Goal: Information Seeking & Learning: Learn about a topic

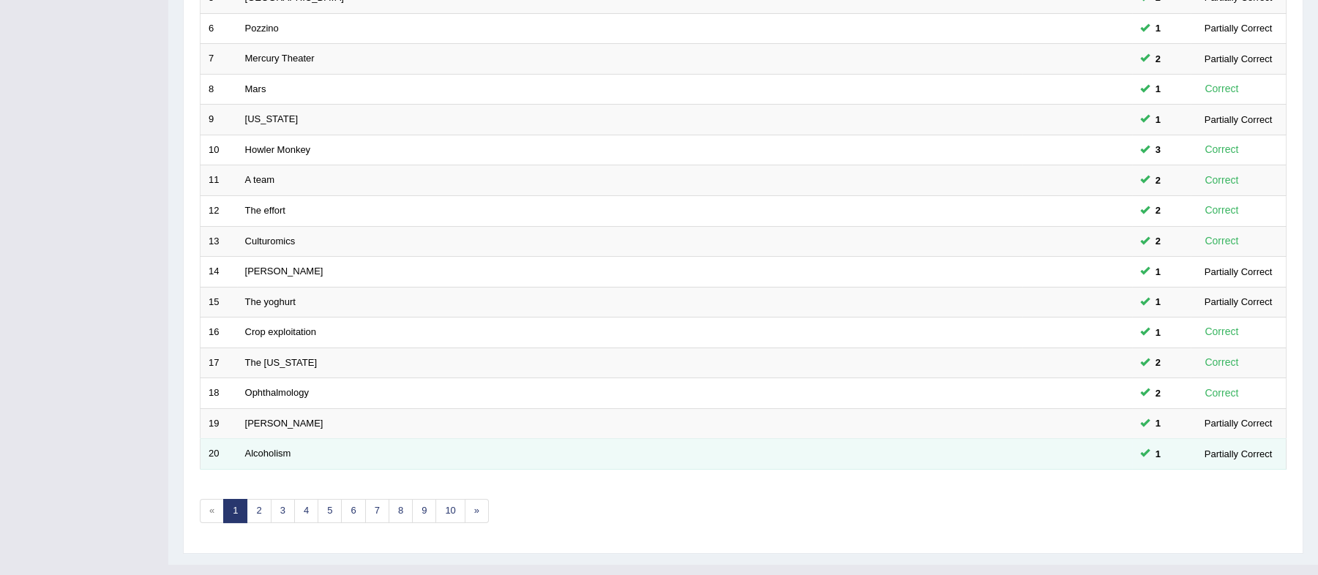
scroll to position [390, 0]
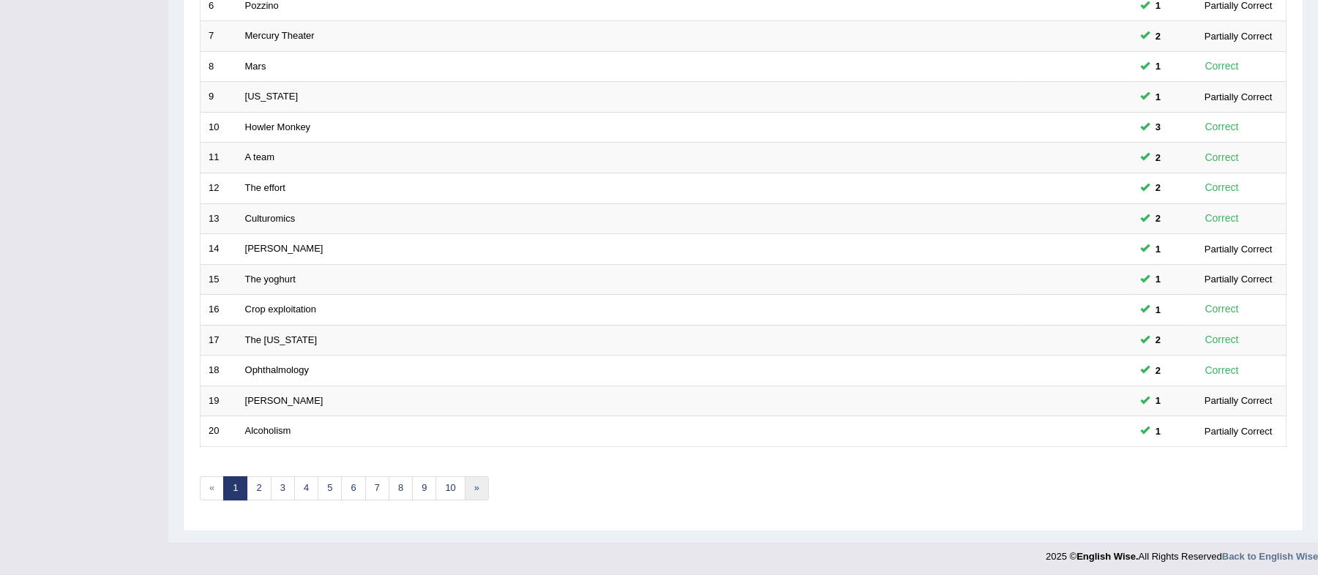
click at [477, 486] on link "»" at bounding box center [477, 488] width 24 height 24
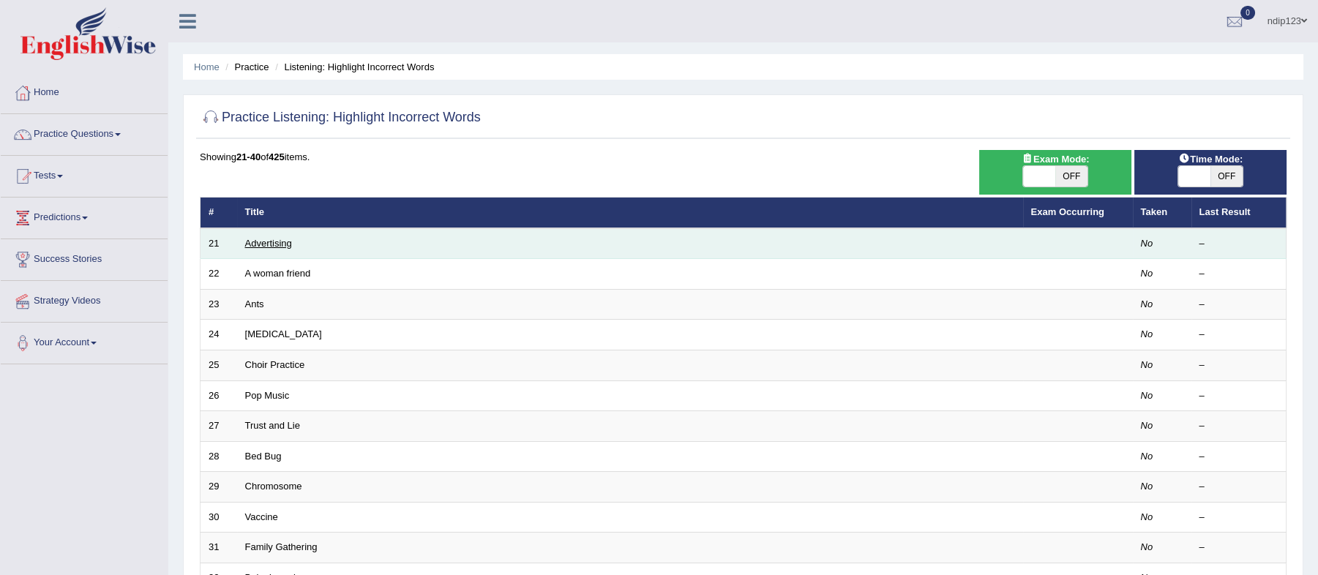
click at [261, 247] on link "Advertising" at bounding box center [268, 243] width 47 height 11
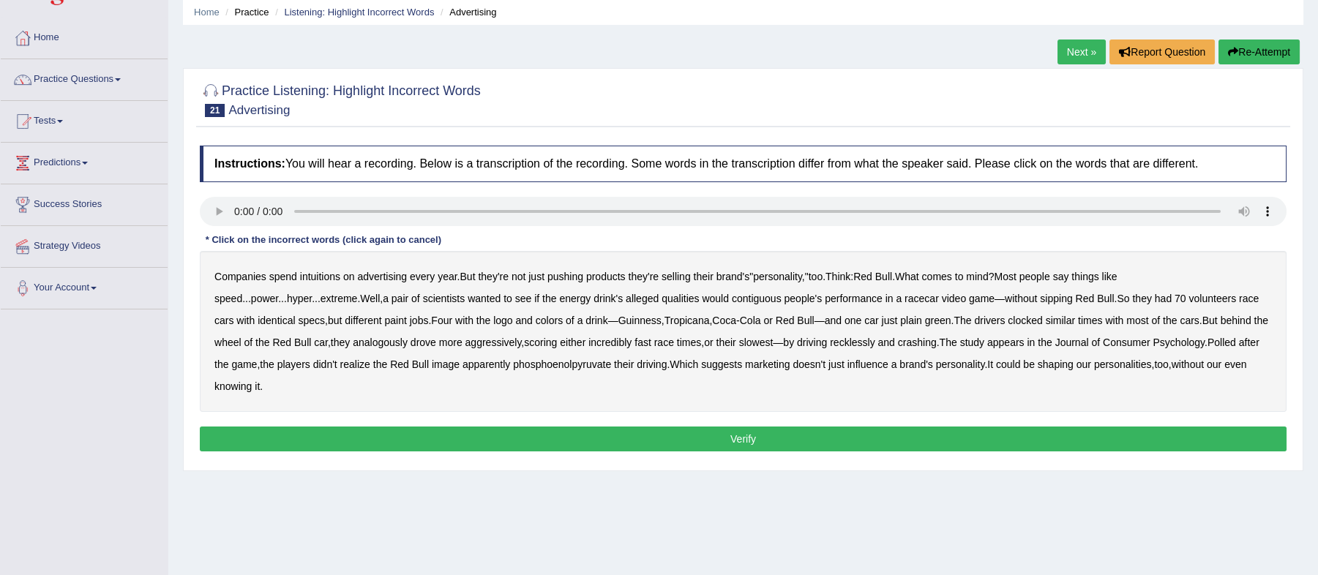
scroll to position [97, 0]
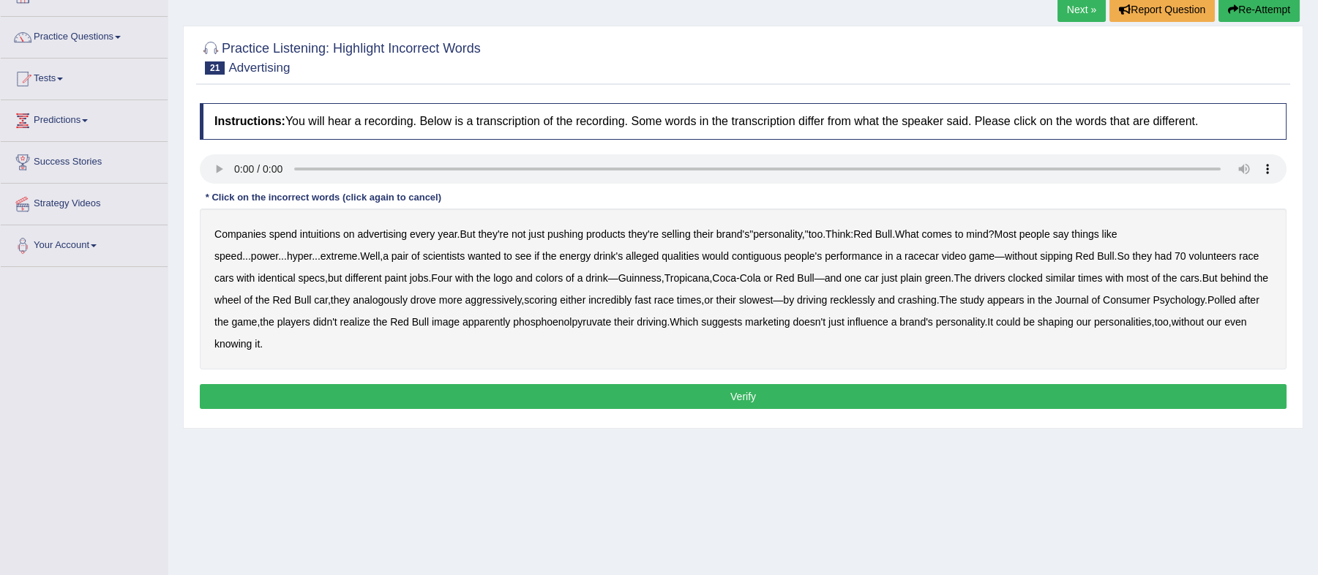
click at [323, 231] on b "intuitions" at bounding box center [320, 234] width 40 height 12
click at [408, 255] on b "pair" at bounding box center [400, 256] width 17 height 12
click at [402, 301] on b "analogously" at bounding box center [380, 300] width 55 height 12
click at [604, 323] on b "phosphoenolpyruvate" at bounding box center [562, 322] width 98 height 12
click at [738, 396] on button "Verify" at bounding box center [743, 396] width 1087 height 25
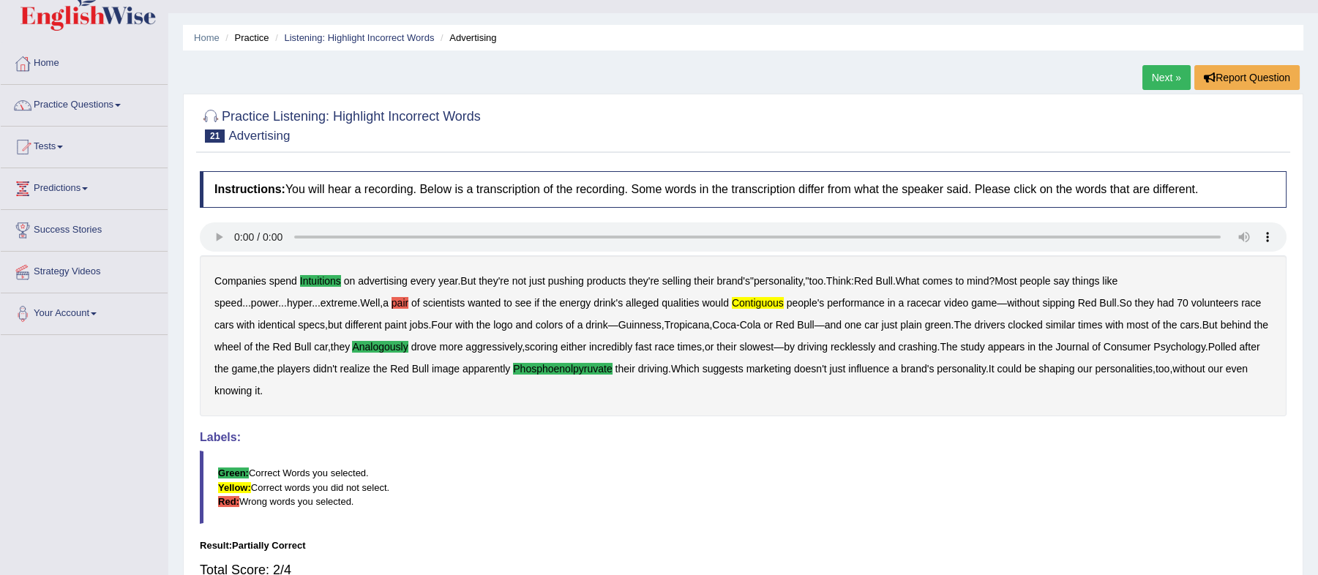
scroll to position [0, 0]
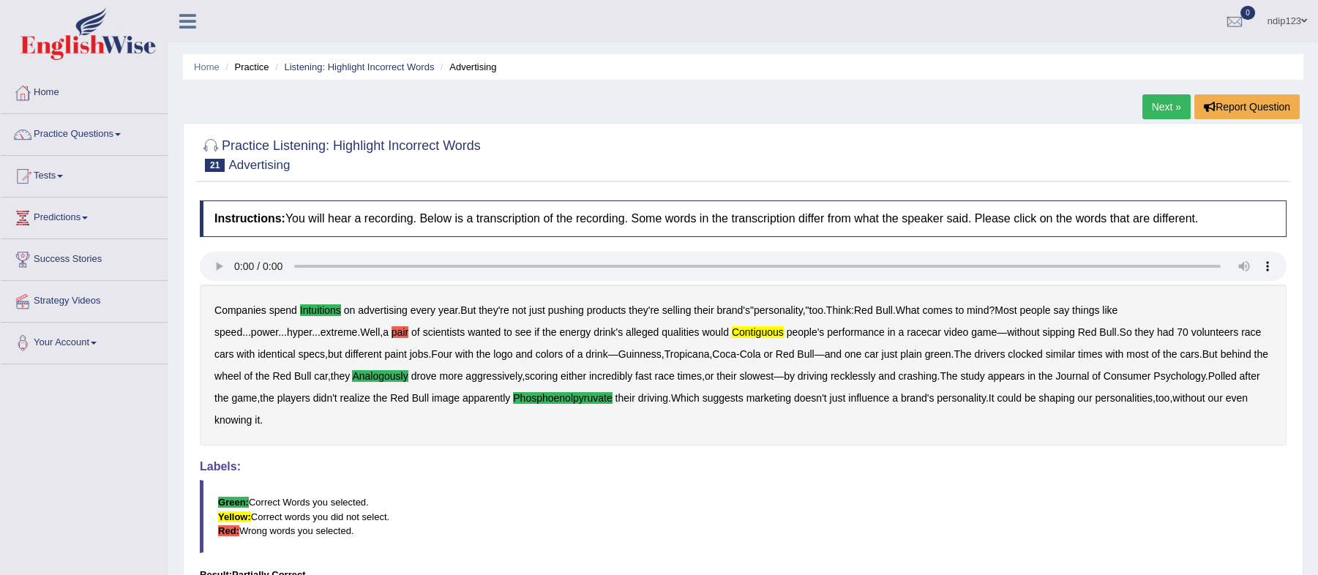
click at [1166, 107] on link "Next »" at bounding box center [1166, 106] width 48 height 25
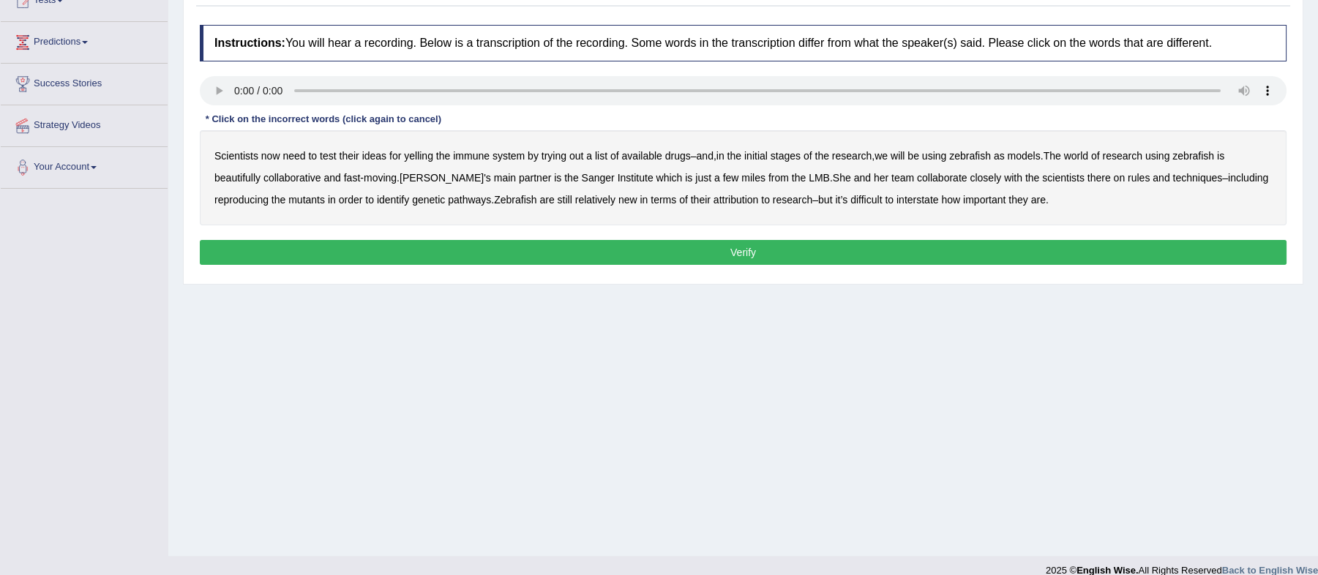
scroll to position [193, 0]
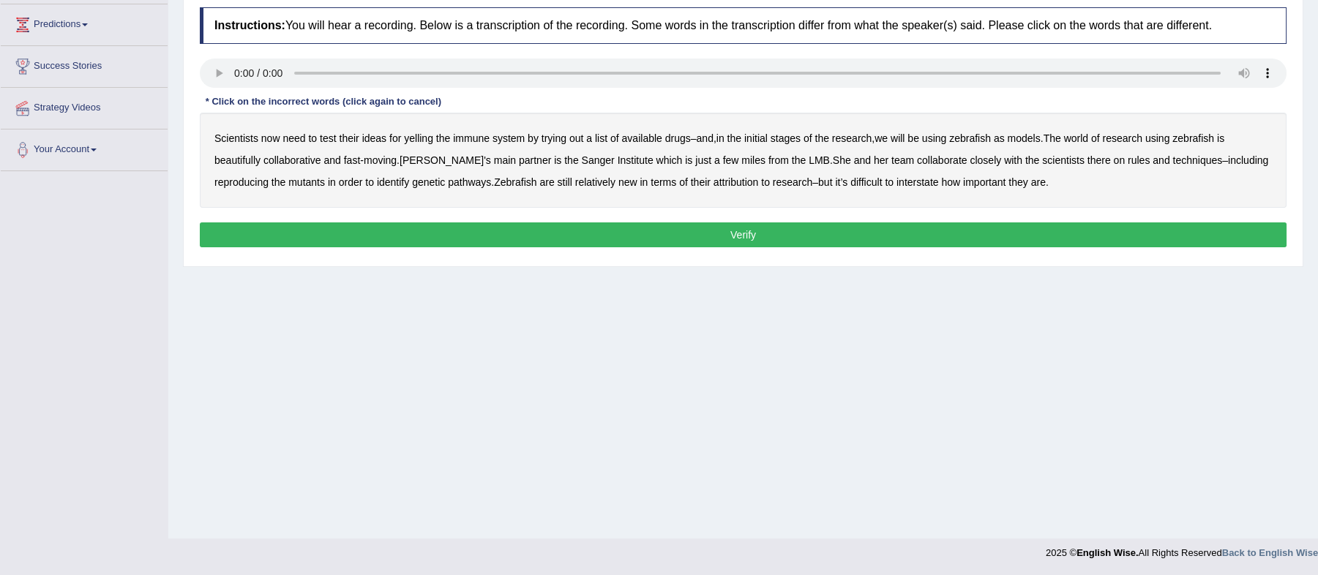
click at [424, 141] on b "yelling" at bounding box center [418, 138] width 29 height 12
click at [991, 132] on div "Scientists now need to test their ideas for yelling the immune system by trying…" at bounding box center [743, 160] width 1087 height 95
click at [888, 136] on b "we" at bounding box center [880, 138] width 13 height 12
click at [247, 162] on b "beautifully" at bounding box center [237, 160] width 46 height 12
click at [1128, 155] on b "rules" at bounding box center [1139, 160] width 22 height 12
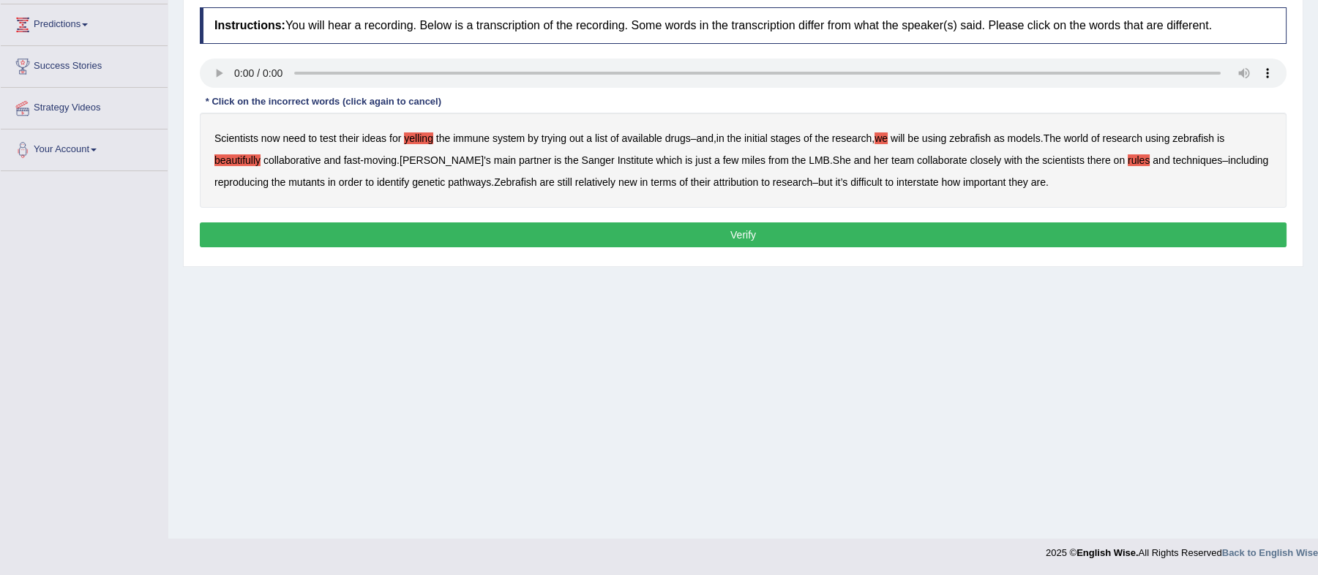
click at [730, 181] on b "attribution" at bounding box center [735, 182] width 45 height 12
click at [742, 232] on button "Verify" at bounding box center [743, 234] width 1087 height 25
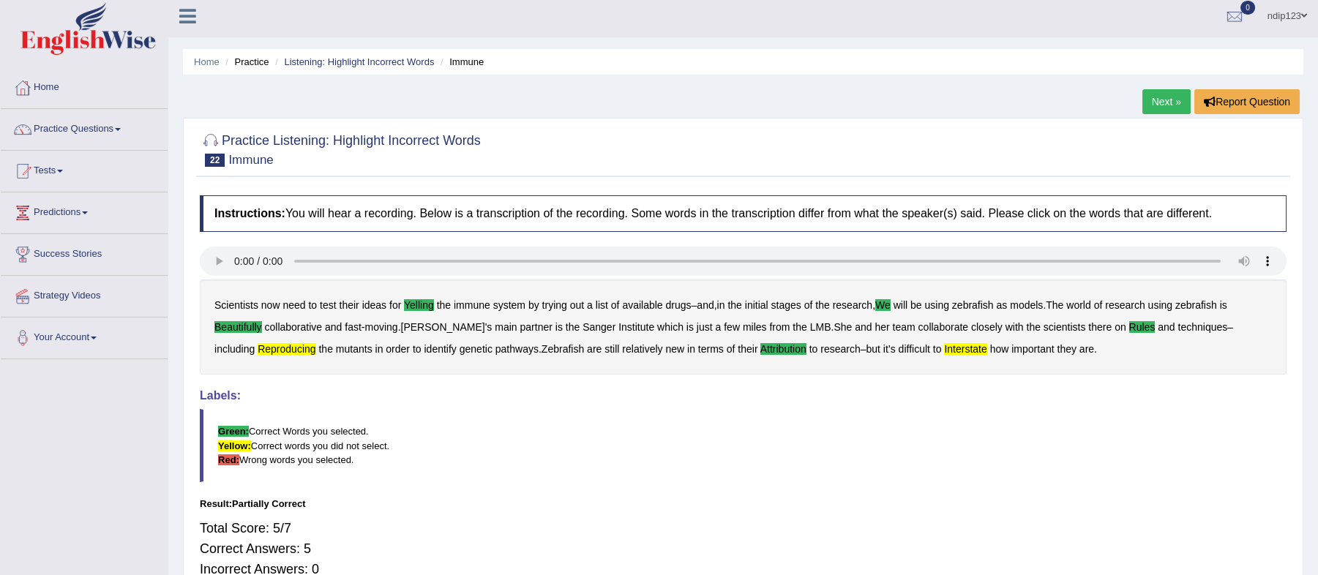
scroll to position [0, 0]
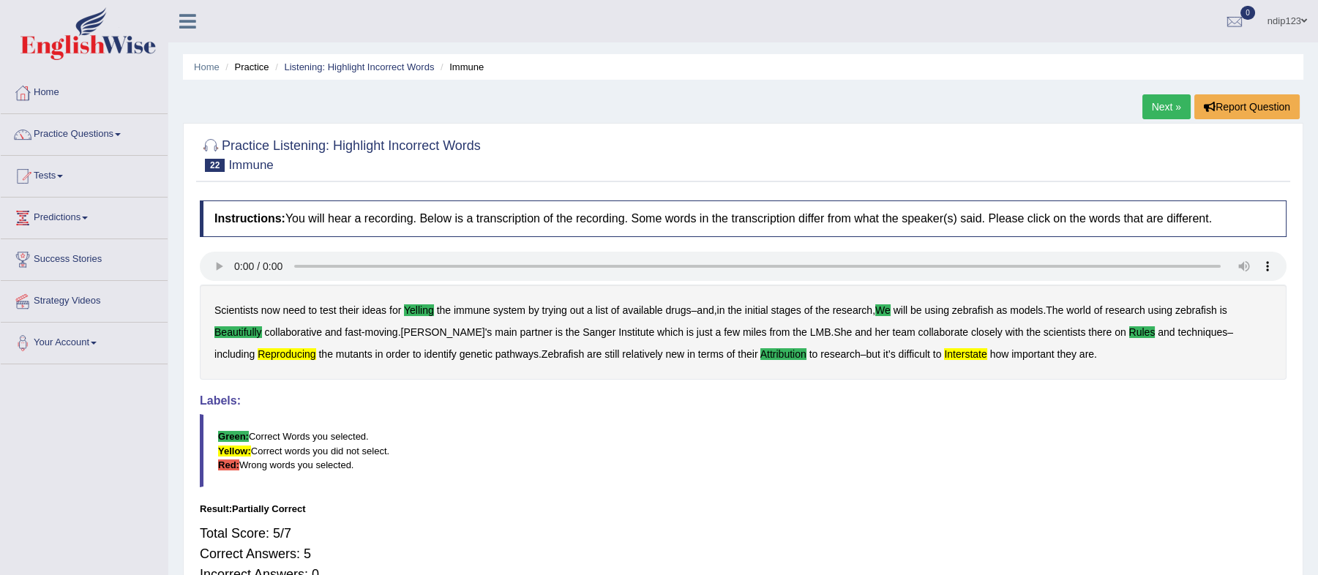
click at [1165, 105] on link "Next »" at bounding box center [1166, 106] width 48 height 25
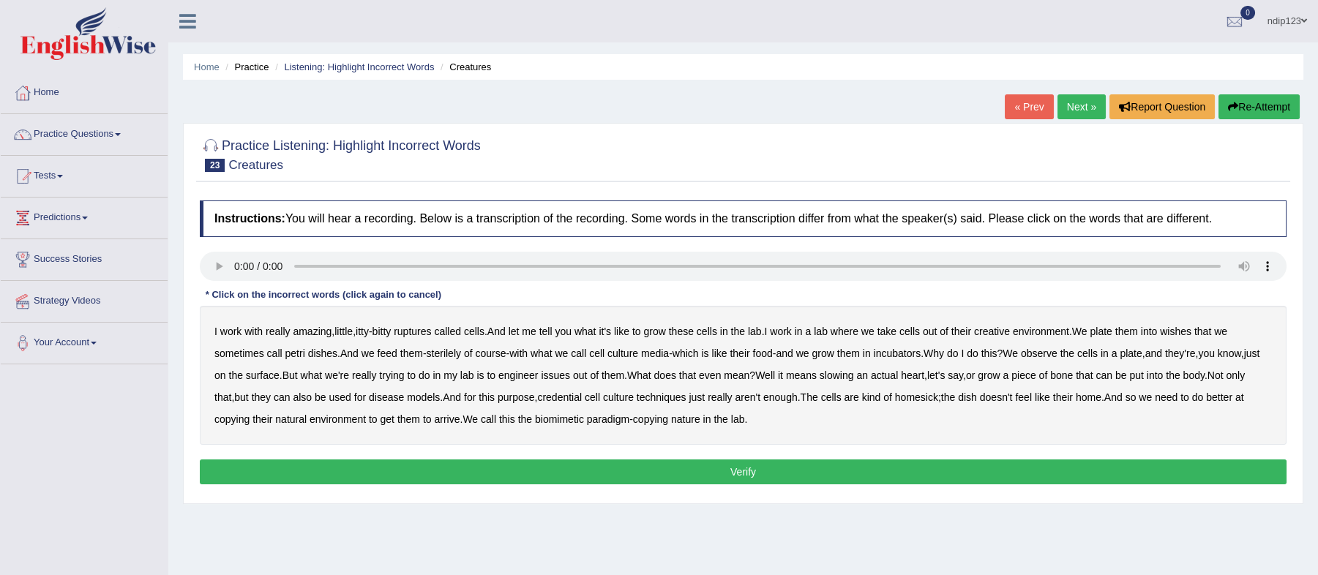
click at [391, 334] on b "bitty" at bounding box center [381, 332] width 19 height 12
click at [1003, 332] on b "creative" at bounding box center [992, 332] width 36 height 12
click at [1191, 334] on b "wishes" at bounding box center [1175, 332] width 31 height 12
click at [570, 376] on b "issues" at bounding box center [555, 376] width 29 height 12
click at [582, 397] on b "credential" at bounding box center [559, 398] width 45 height 12
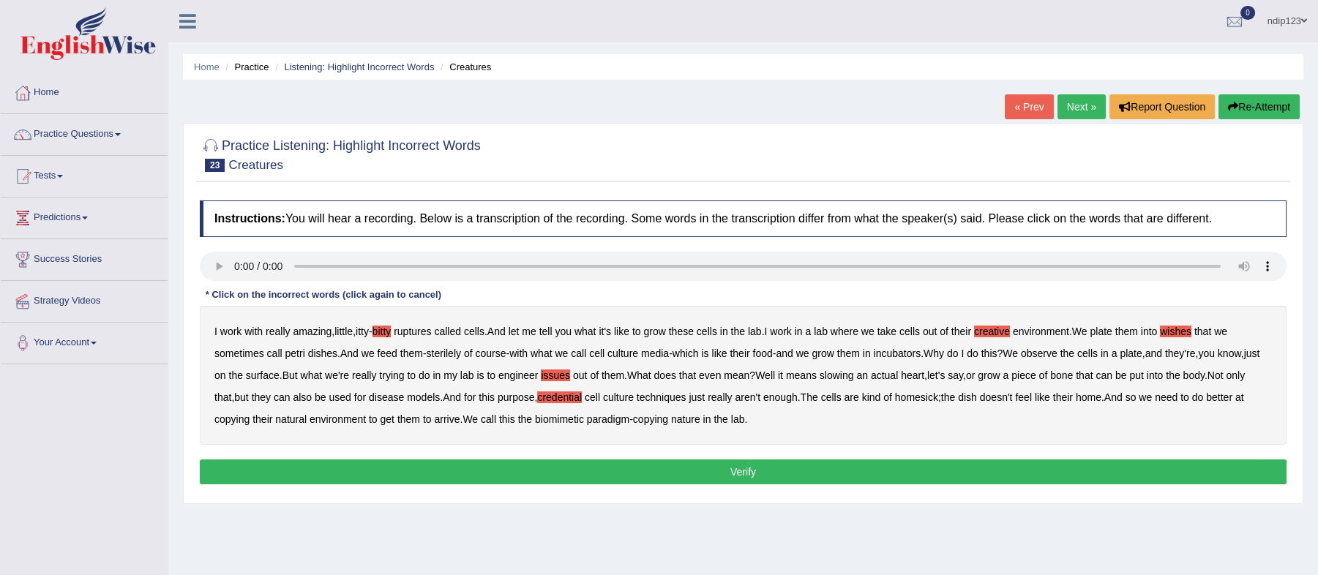
click at [460, 422] on b "arrive" at bounding box center [447, 419] width 26 height 12
click at [629, 419] on b "paradigm" at bounding box center [608, 419] width 42 height 12
click at [742, 471] on button "Verify" at bounding box center [743, 472] width 1087 height 25
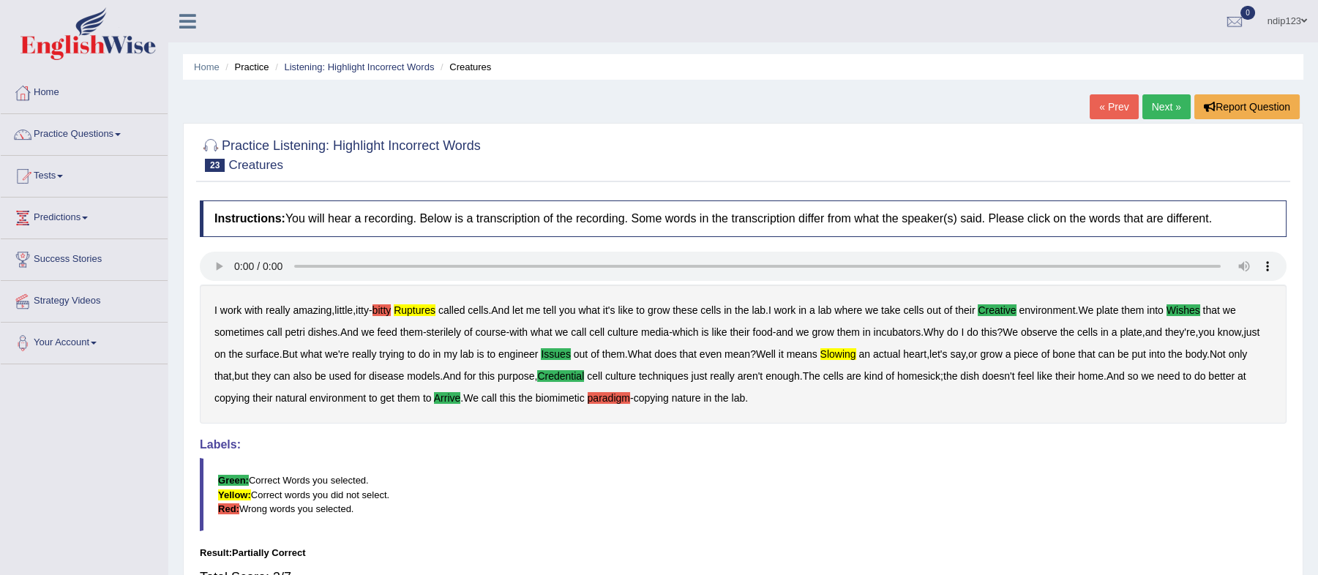
click at [1164, 104] on link "Next »" at bounding box center [1166, 106] width 48 height 25
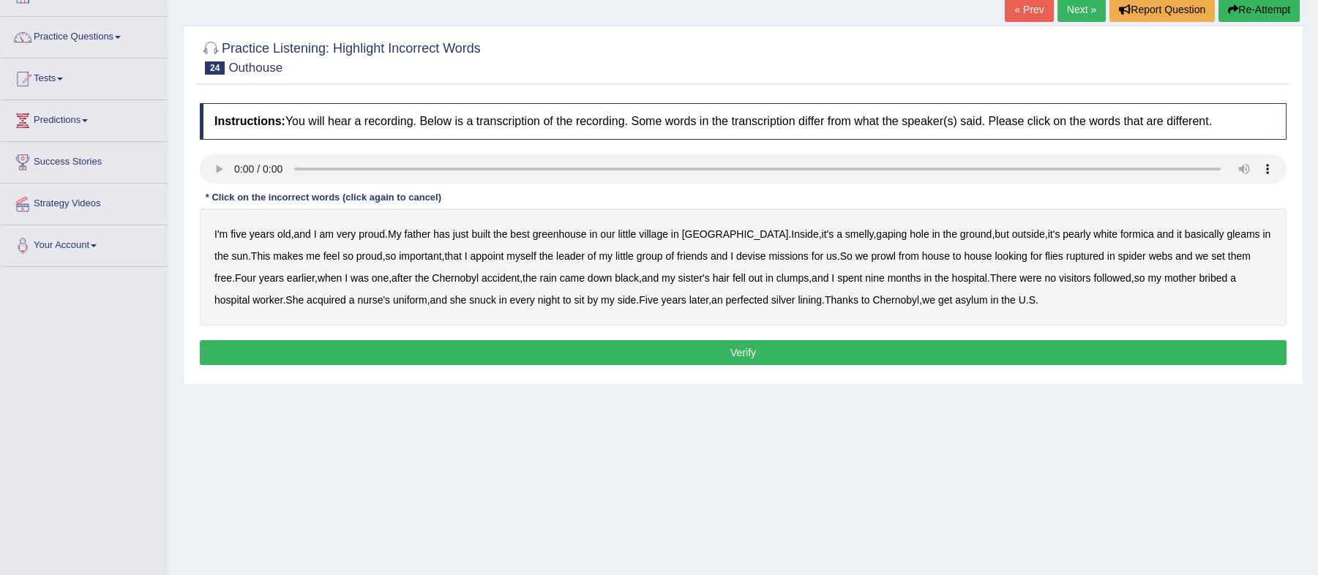
click at [220, 236] on b "I'm" at bounding box center [220, 234] width 13 height 12
click at [224, 233] on b "I'm" at bounding box center [220, 234] width 13 height 12
click at [569, 238] on b "greenhouse" at bounding box center [560, 234] width 54 height 12
click at [1063, 235] on b "pearly" at bounding box center [1077, 234] width 28 height 12
click at [1185, 233] on b "basically" at bounding box center [1205, 234] width 40 height 12
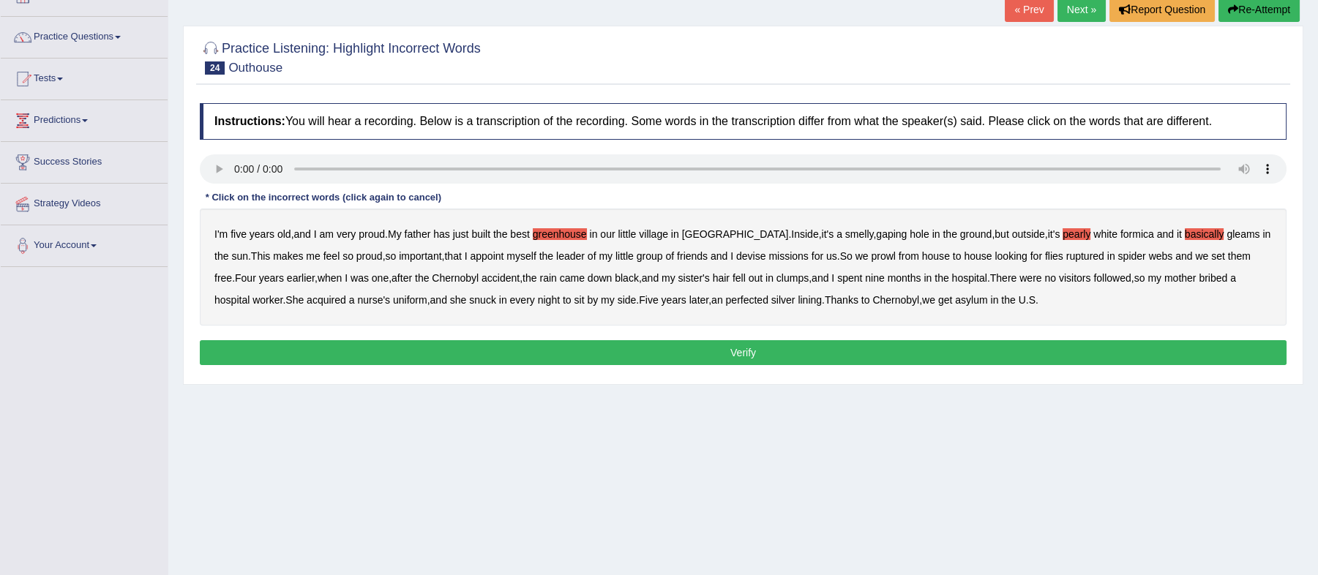
click at [1063, 237] on b "pearly" at bounding box center [1077, 234] width 28 height 12
click at [1066, 258] on b "ruptured" at bounding box center [1085, 256] width 38 height 12
click at [1093, 280] on b "followed" at bounding box center [1111, 278] width 37 height 12
click at [726, 303] on b "perfected" at bounding box center [747, 300] width 42 height 12
click at [743, 352] on button "Verify" at bounding box center [743, 352] width 1087 height 25
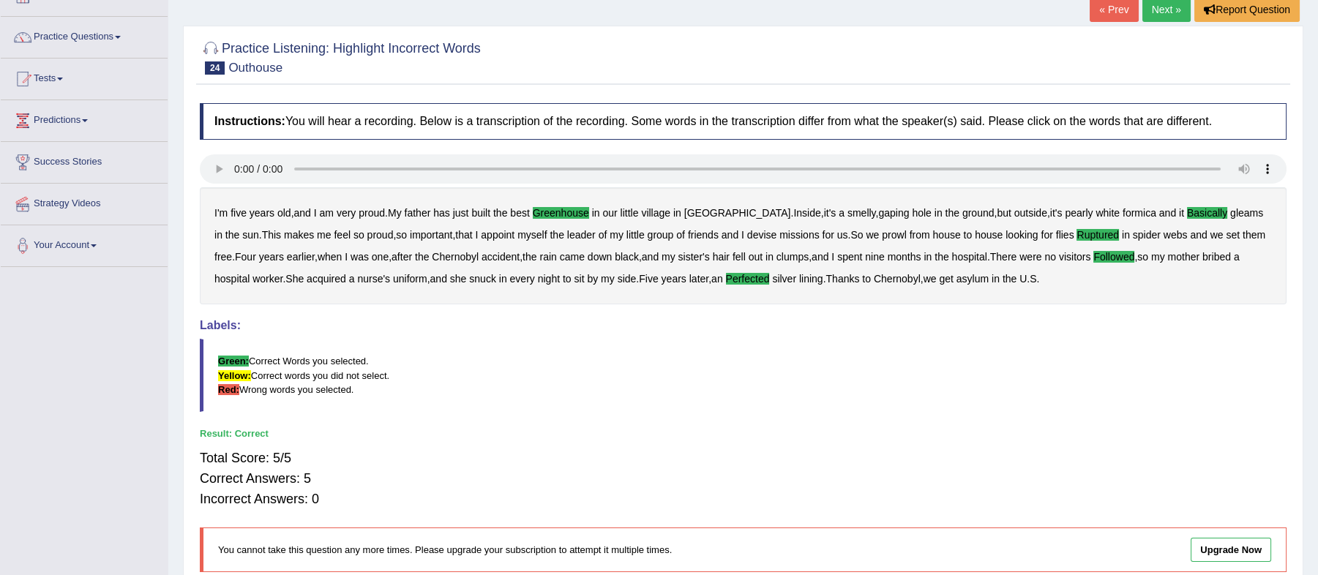
click at [1161, 9] on link "Next »" at bounding box center [1166, 9] width 48 height 25
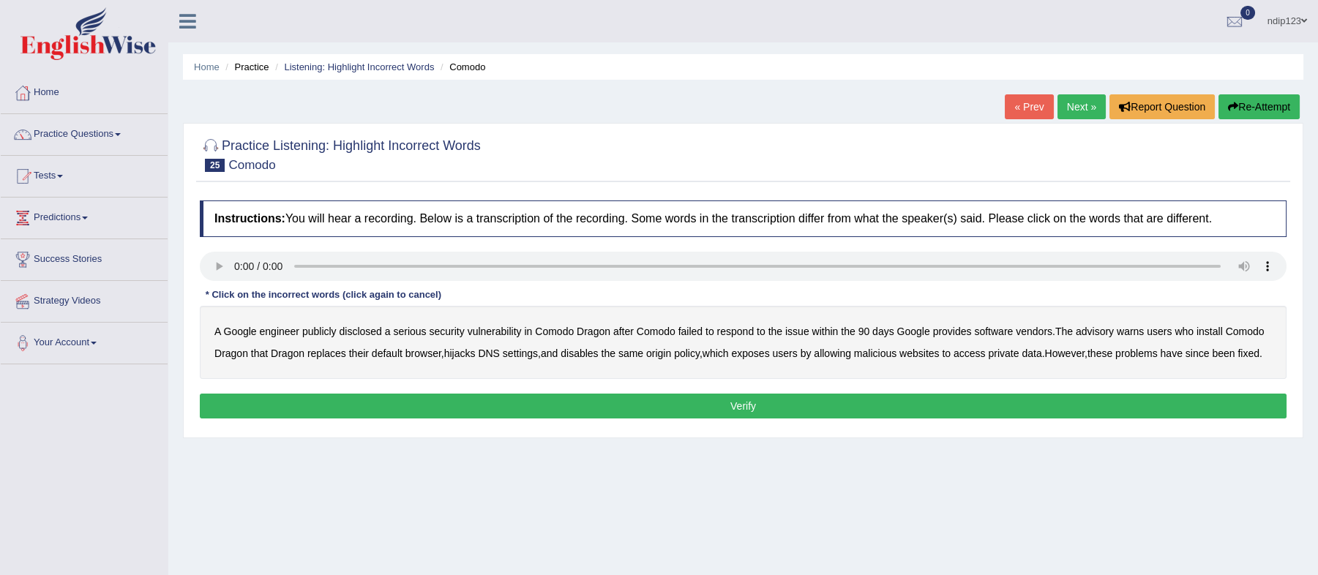
scroll to position [97, 0]
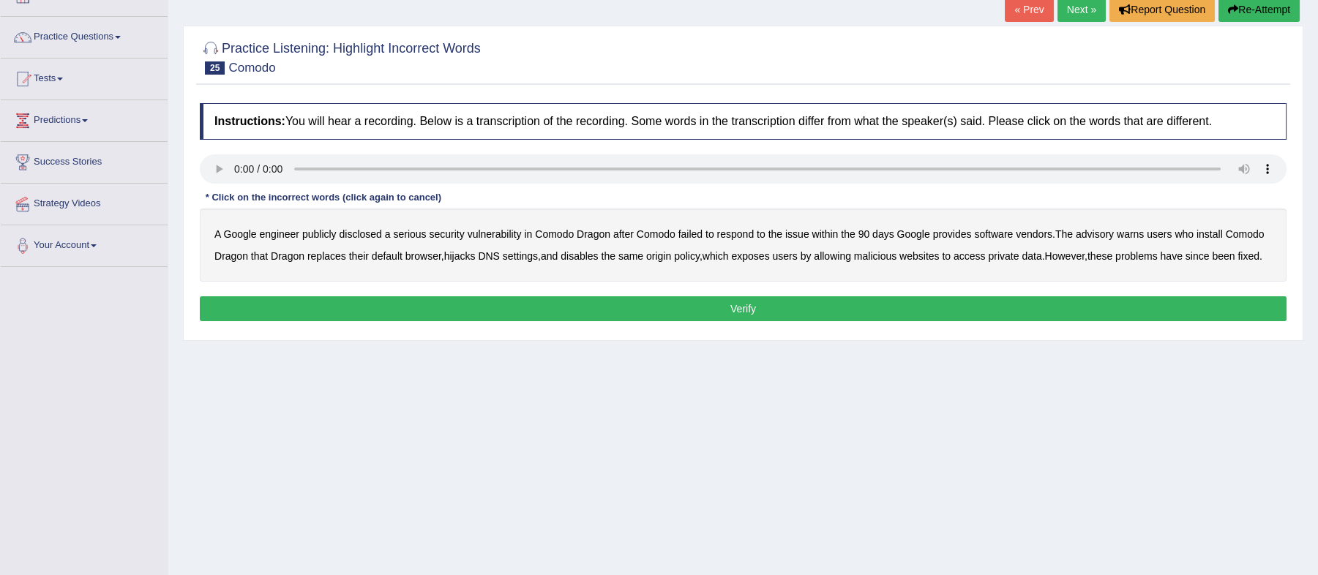
click at [370, 241] on div "A Google engineer publicly disclosed a serious security vulnerability in [GEOGR…" at bounding box center [743, 245] width 1087 height 73
click at [356, 233] on b "disclosed" at bounding box center [361, 234] width 42 height 12
click at [525, 256] on b "settings" at bounding box center [520, 256] width 35 height 12
click at [329, 262] on div "A Google engineer publicly disclosed a serious security vulnerability in Comodo…" at bounding box center [743, 245] width 1087 height 73
click at [317, 261] on b "replaces" at bounding box center [326, 256] width 39 height 12
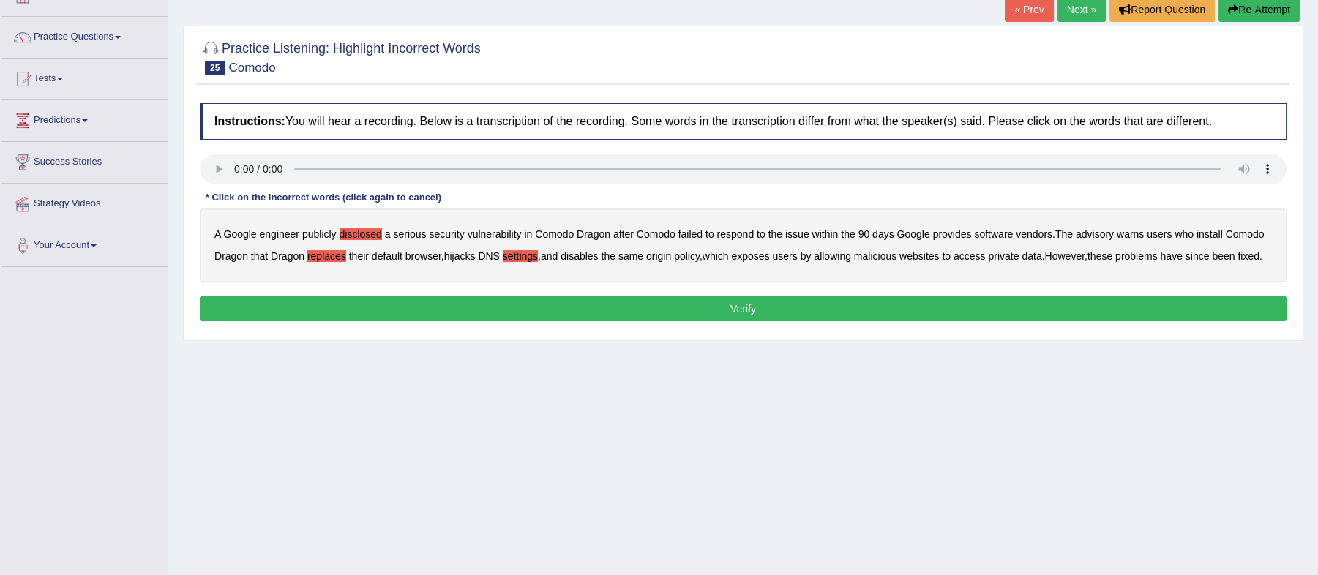
click at [524, 256] on b "settings" at bounding box center [520, 256] width 35 height 12
click at [1030, 231] on b "vendors" at bounding box center [1034, 234] width 37 height 12
click at [797, 255] on b "users" at bounding box center [784, 256] width 25 height 12
click at [795, 252] on b "users" at bounding box center [784, 256] width 25 height 12
click at [885, 253] on b "malicious" at bounding box center [875, 256] width 42 height 12
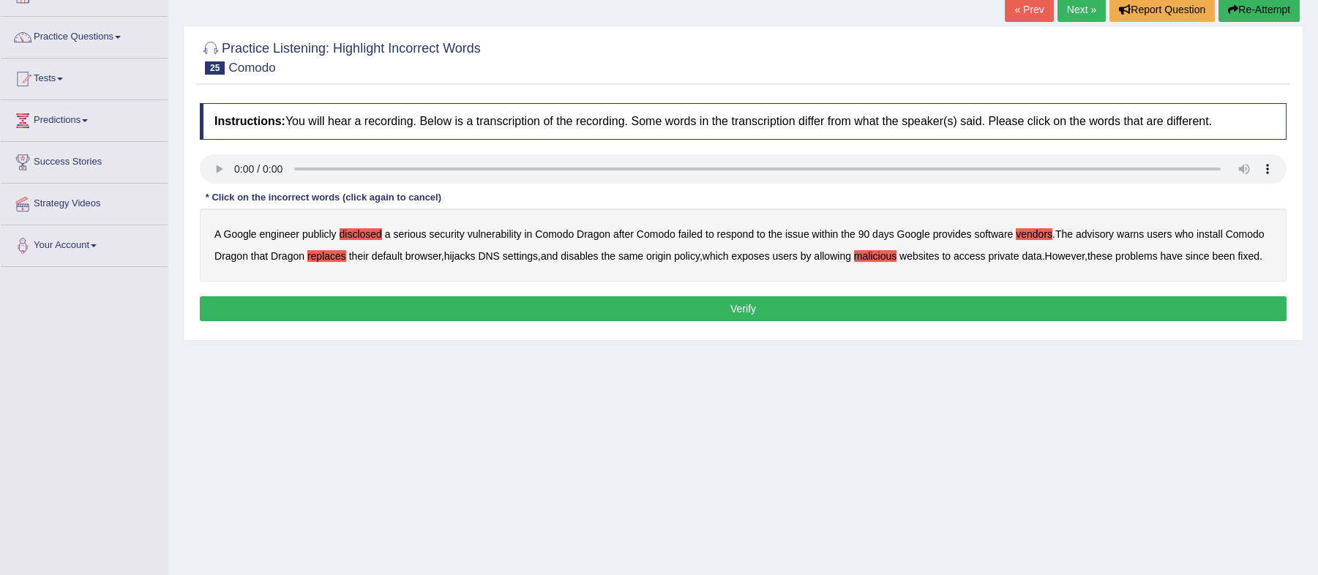
click at [735, 321] on button "Verify" at bounding box center [743, 308] width 1087 height 25
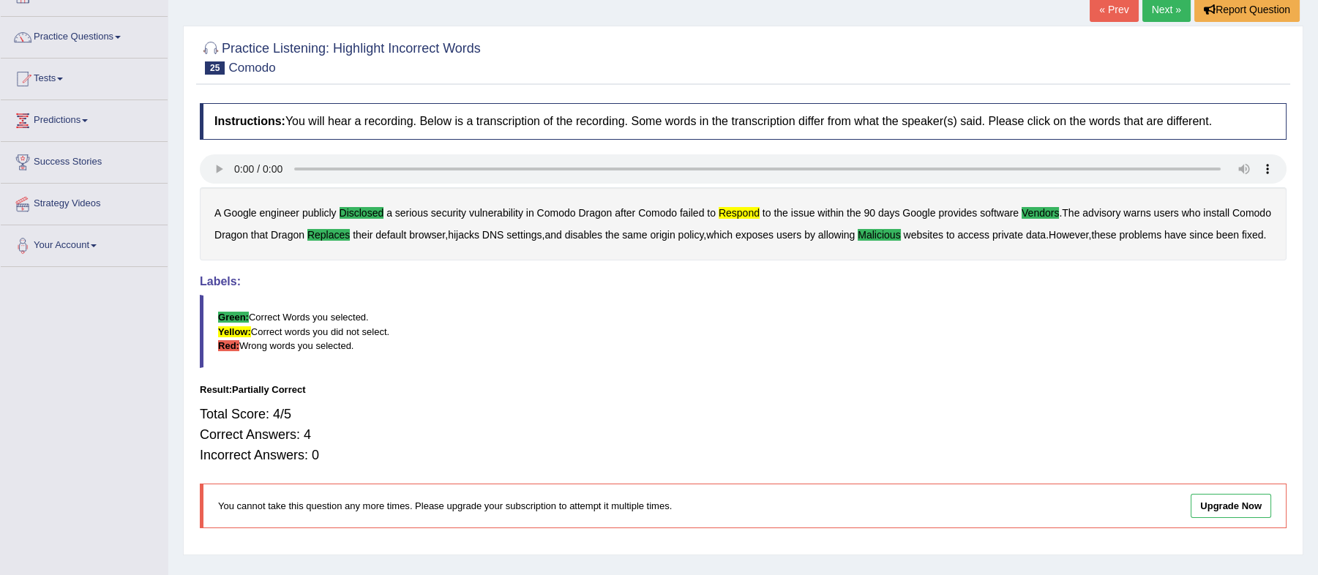
click at [1164, 9] on link "Next »" at bounding box center [1166, 9] width 48 height 25
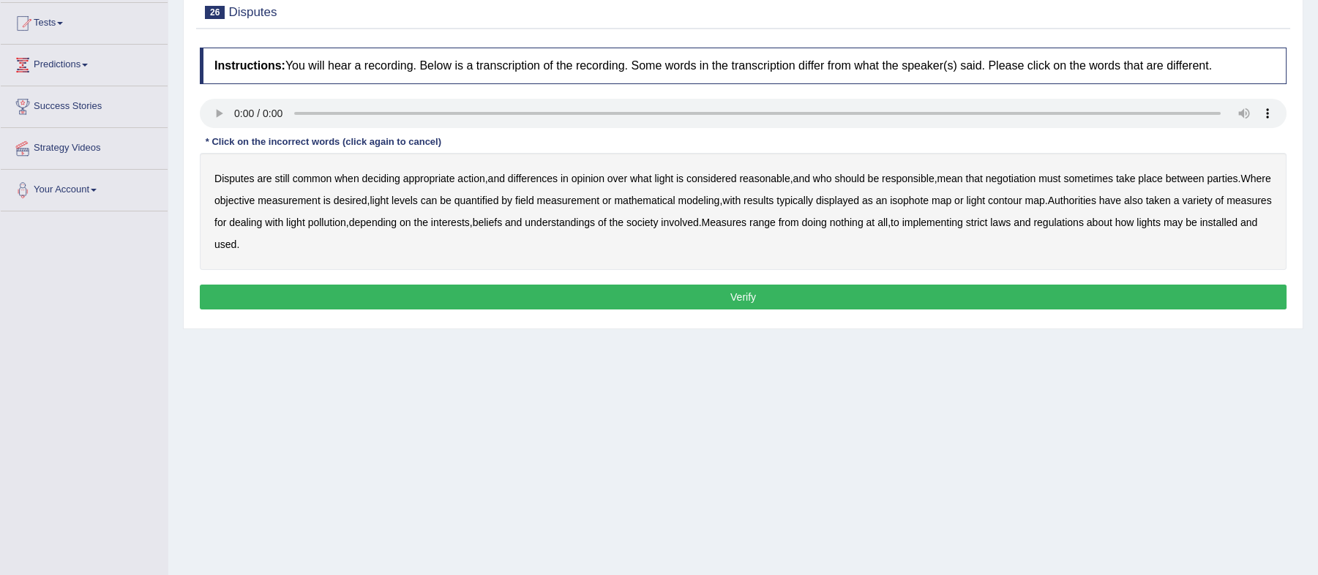
scroll to position [193, 0]
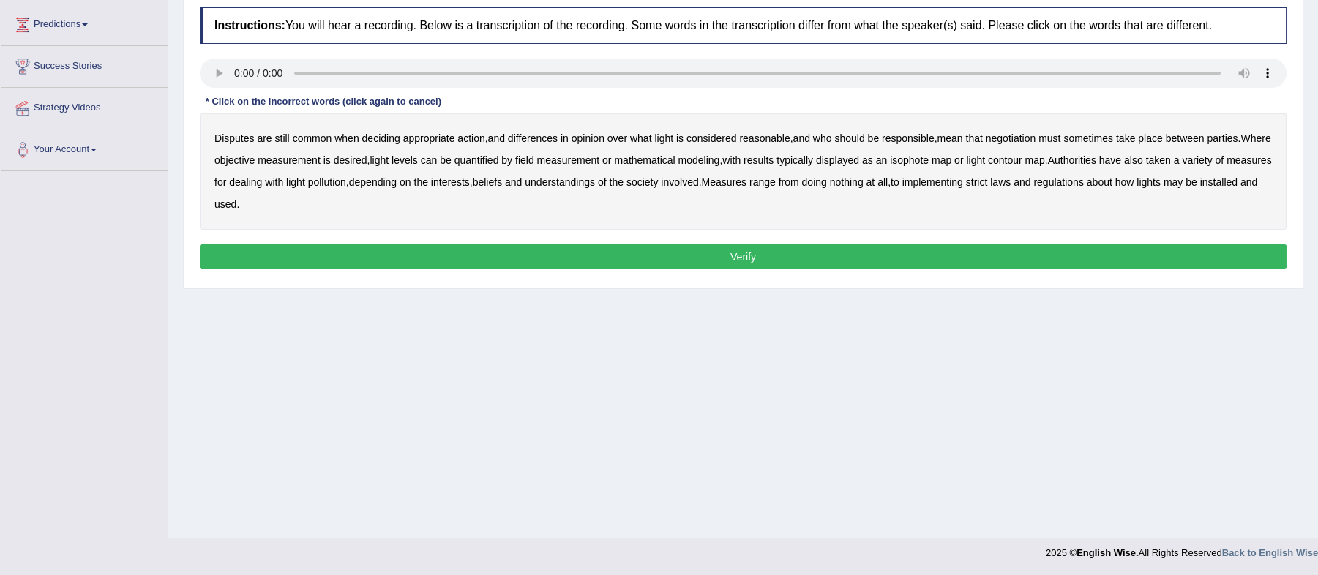
click at [320, 138] on b "common" at bounding box center [313, 138] width 40 height 12
click at [771, 135] on b "reasonable" at bounding box center [764, 138] width 50 height 12
click at [813, 165] on b "typically" at bounding box center [794, 160] width 37 height 12
click at [1084, 186] on b "regulations" at bounding box center [1058, 182] width 50 height 12
click at [929, 157] on b "isophote" at bounding box center [909, 160] width 39 height 12
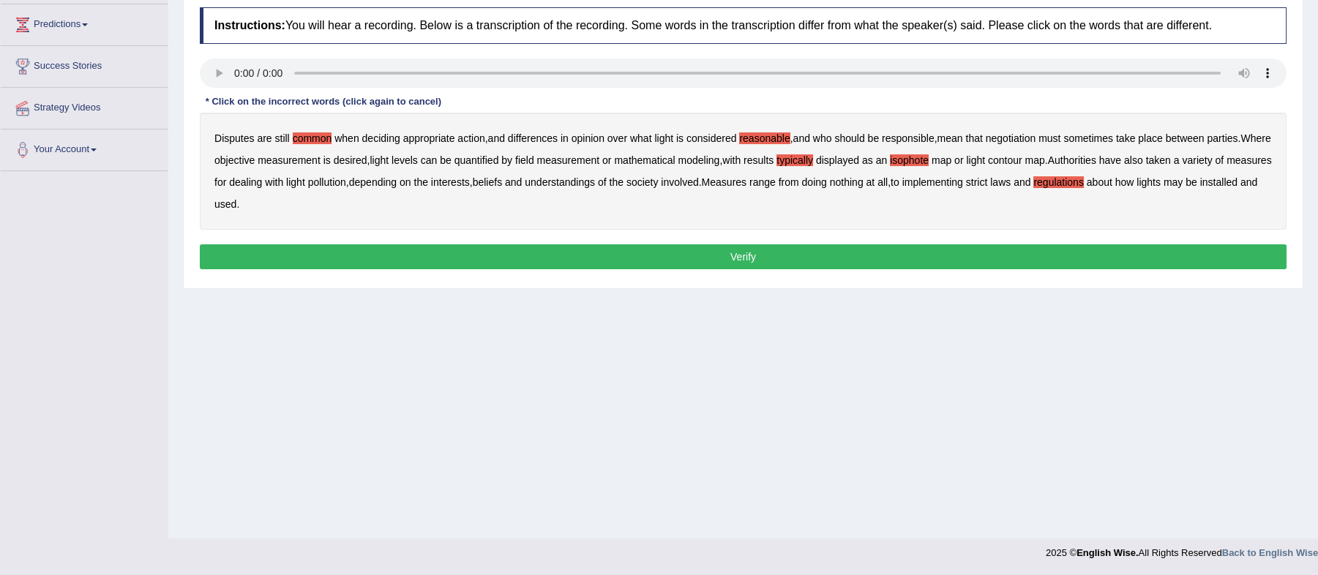
click at [255, 165] on b "objective" at bounding box center [234, 160] width 40 height 12
click at [929, 160] on b "isophote" at bounding box center [909, 160] width 39 height 12
click at [752, 255] on button "Verify" at bounding box center [743, 256] width 1087 height 25
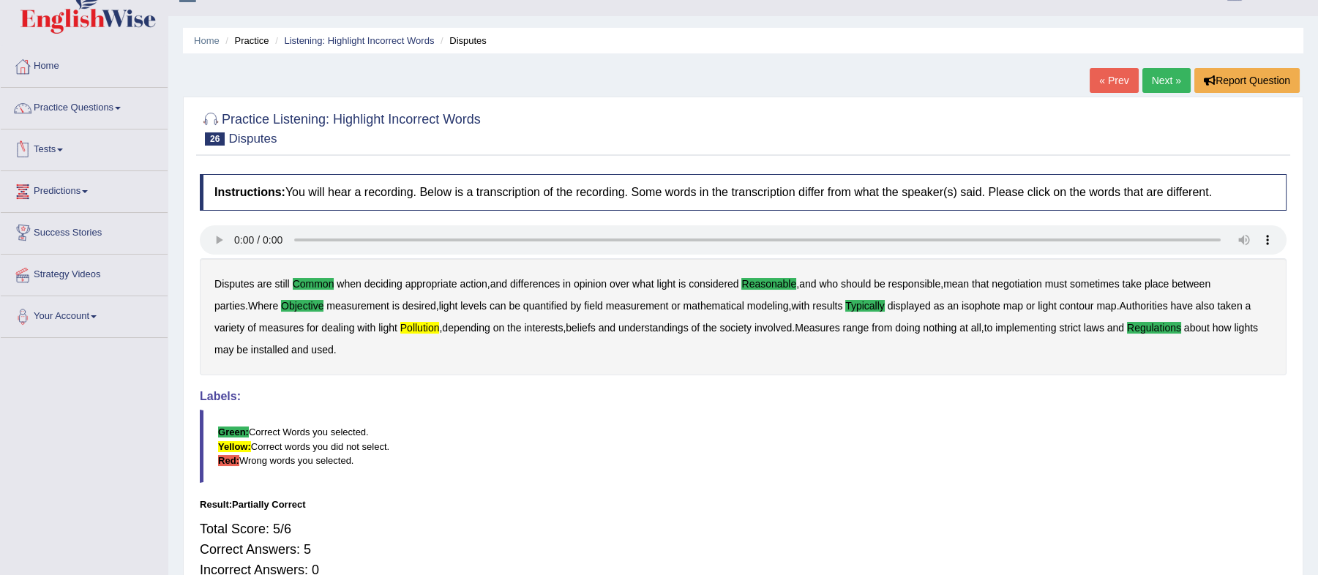
scroll to position [0, 0]
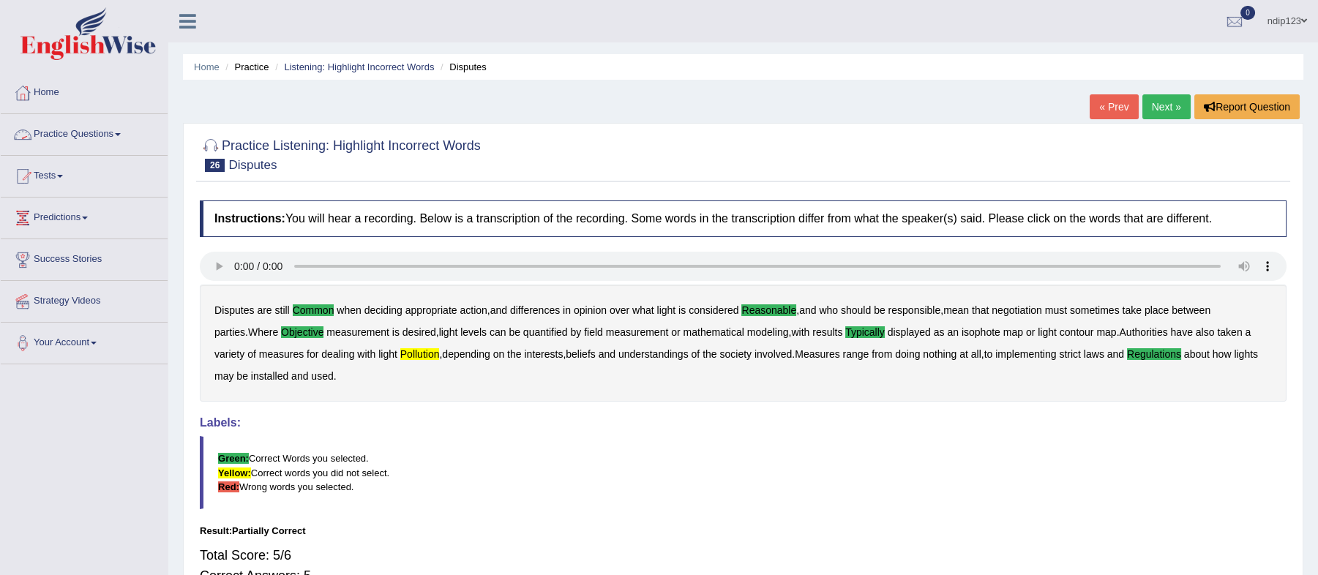
click at [109, 135] on link "Practice Questions" at bounding box center [84, 132] width 167 height 37
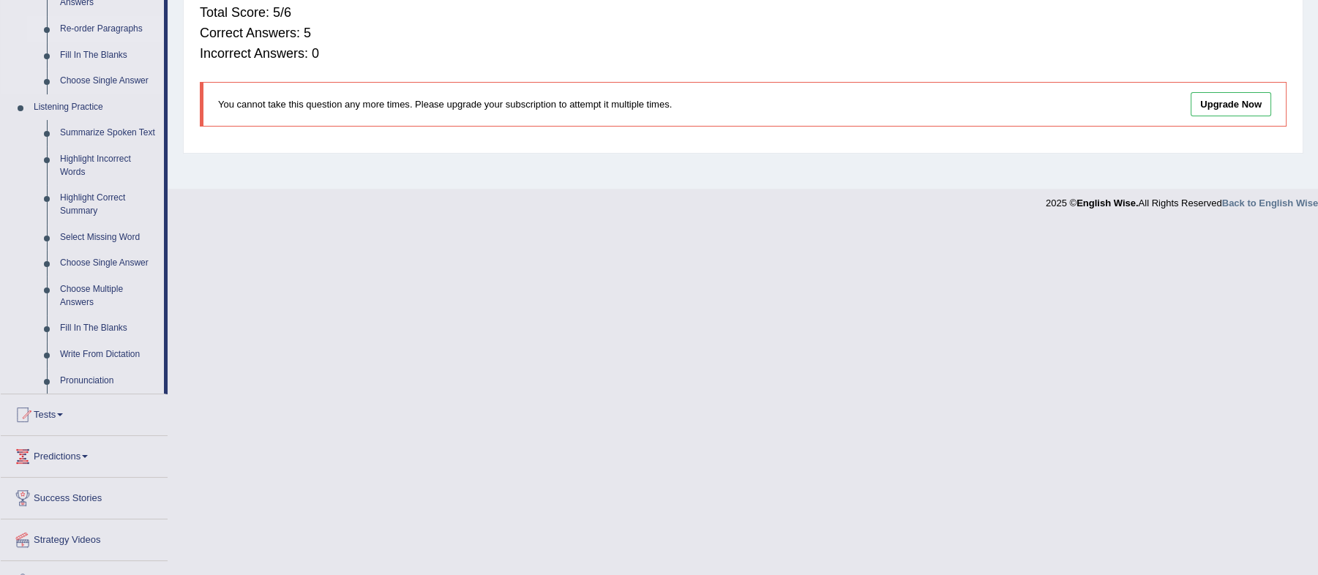
scroll to position [571, 0]
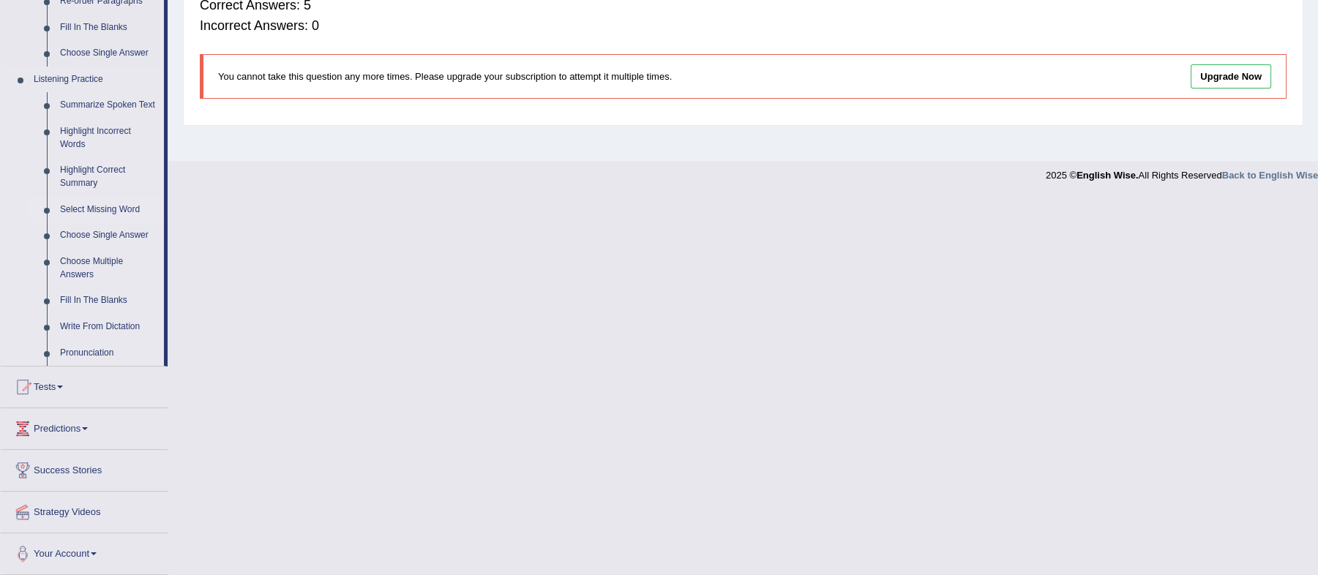
click at [95, 206] on link "Select Missing Word" at bounding box center [108, 210] width 110 height 26
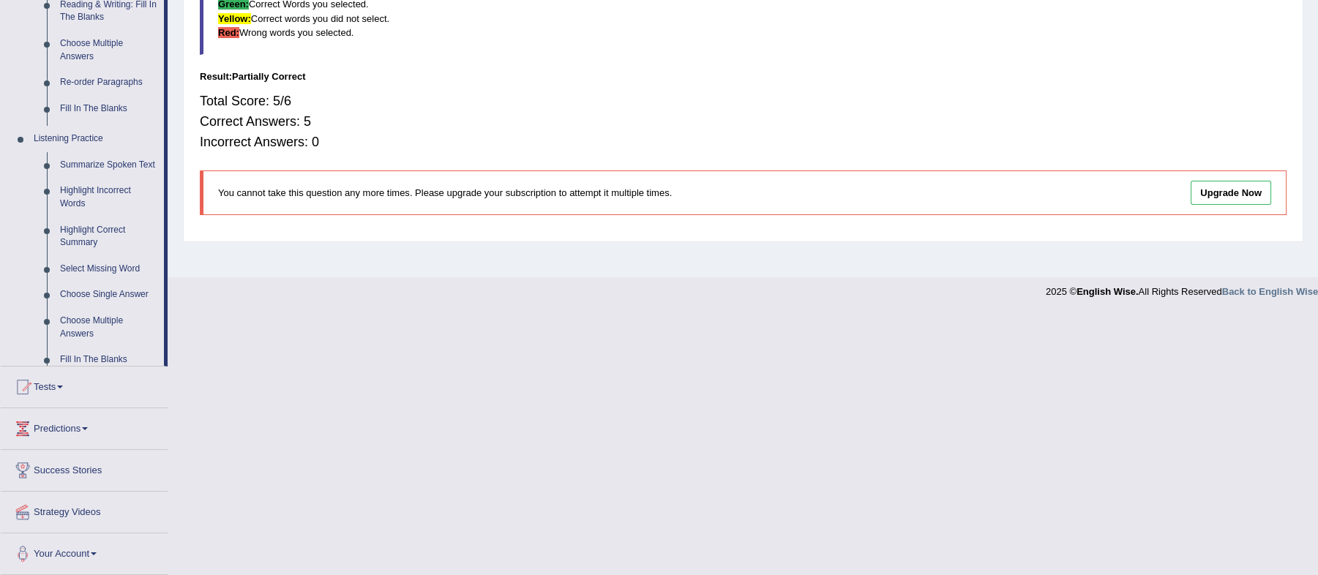
scroll to position [193, 0]
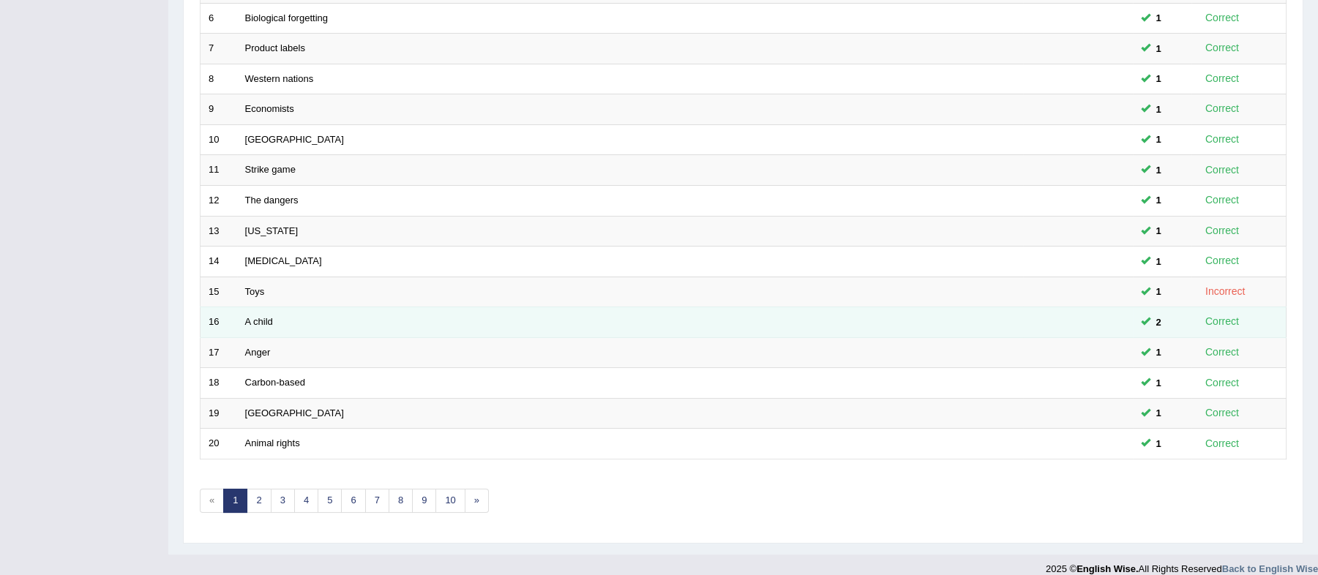
scroll to position [392, 0]
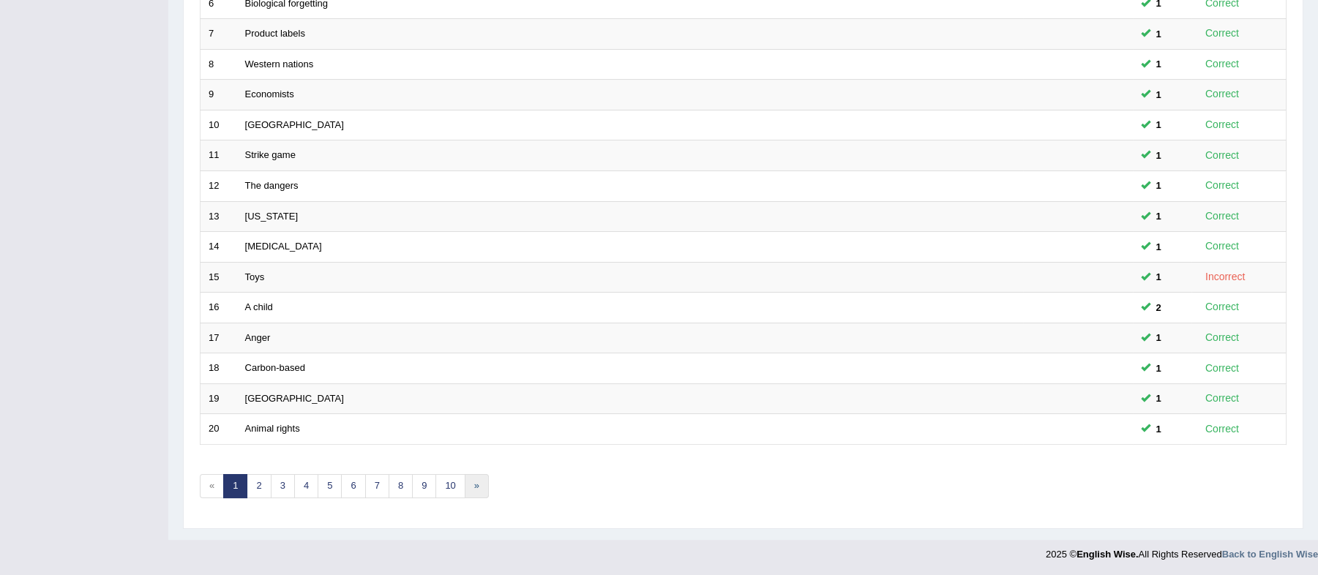
click at [471, 486] on link "»" at bounding box center [477, 486] width 24 height 24
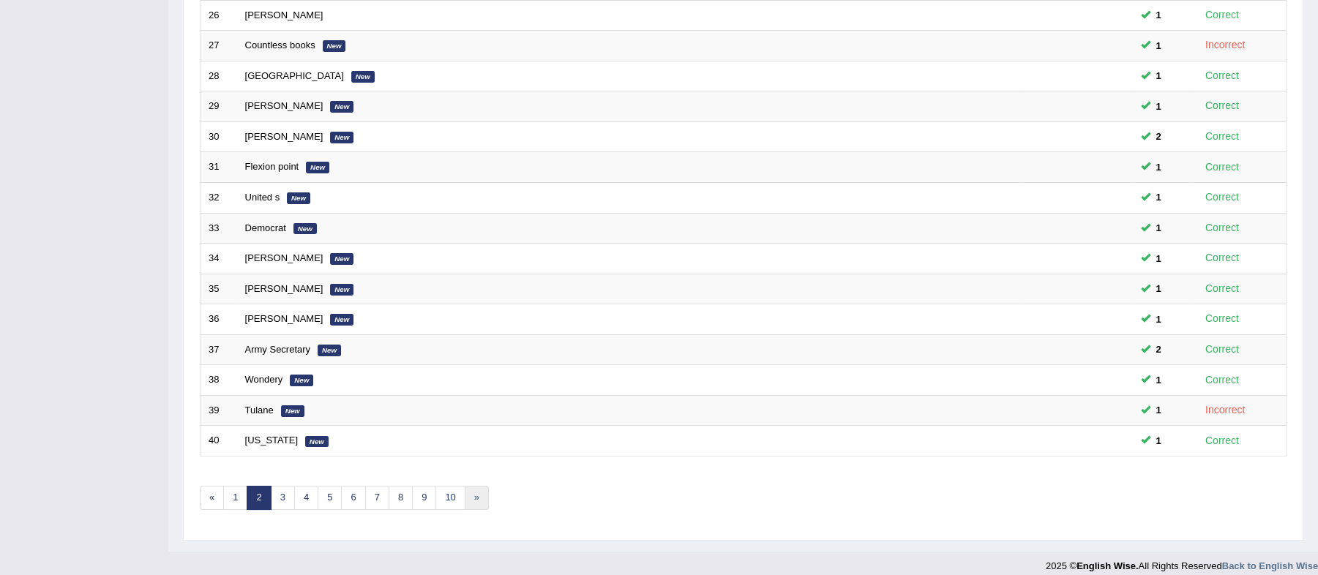
click at [478, 498] on link "»" at bounding box center [477, 498] width 24 height 24
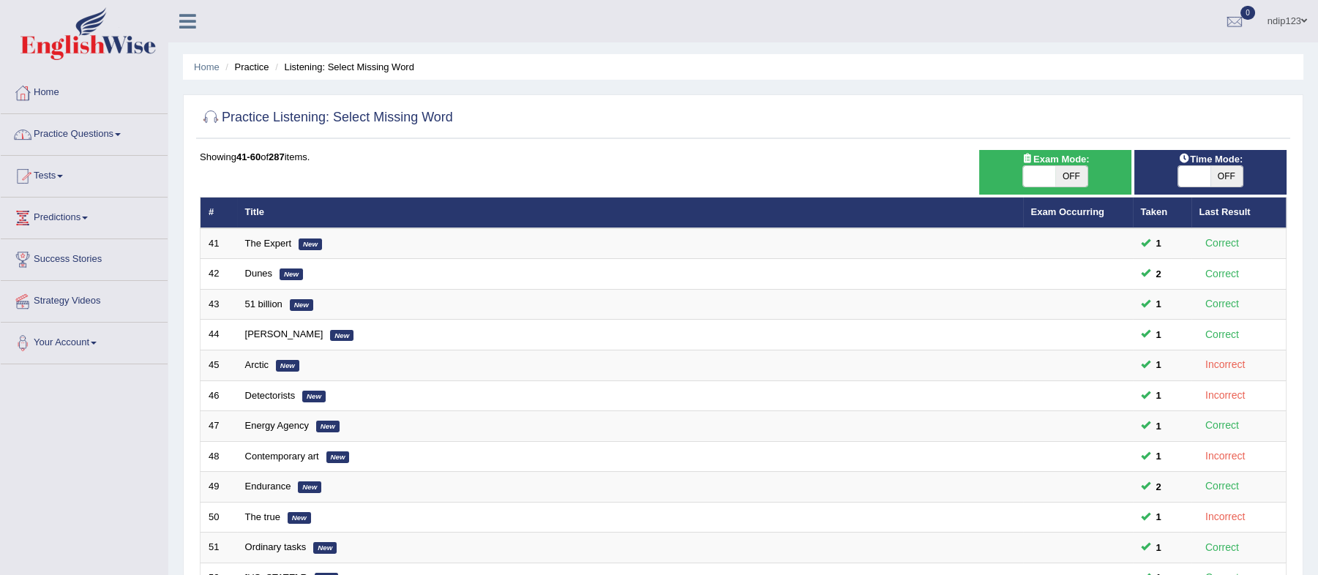
click at [86, 132] on link "Practice Questions" at bounding box center [84, 132] width 167 height 37
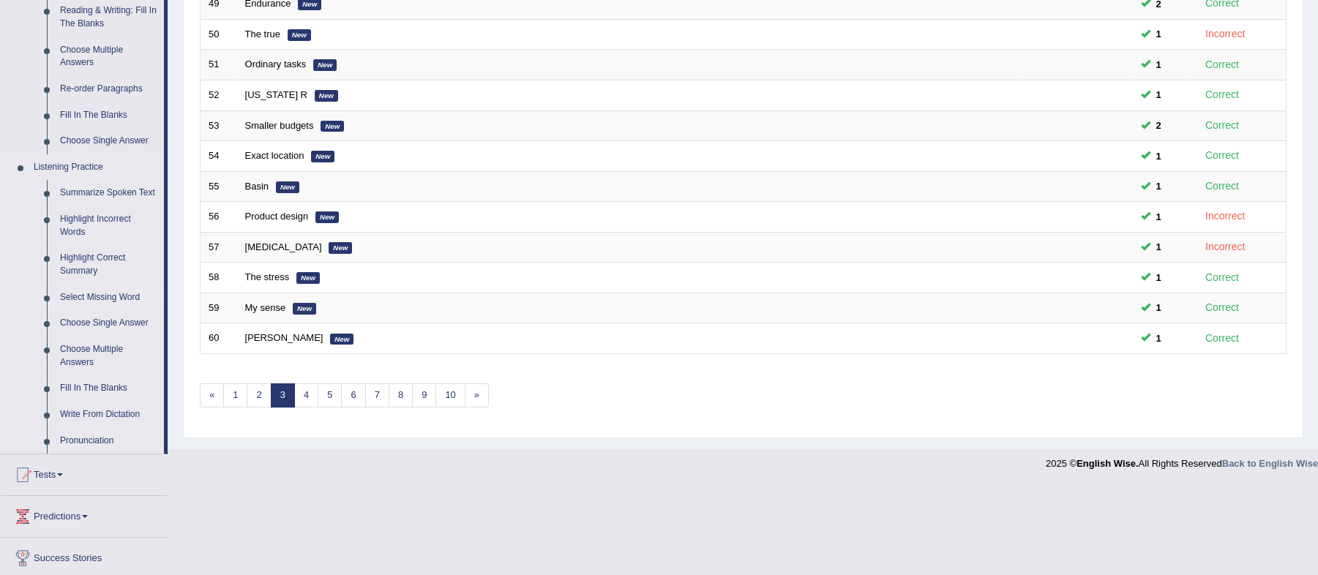
scroll to position [487, 0]
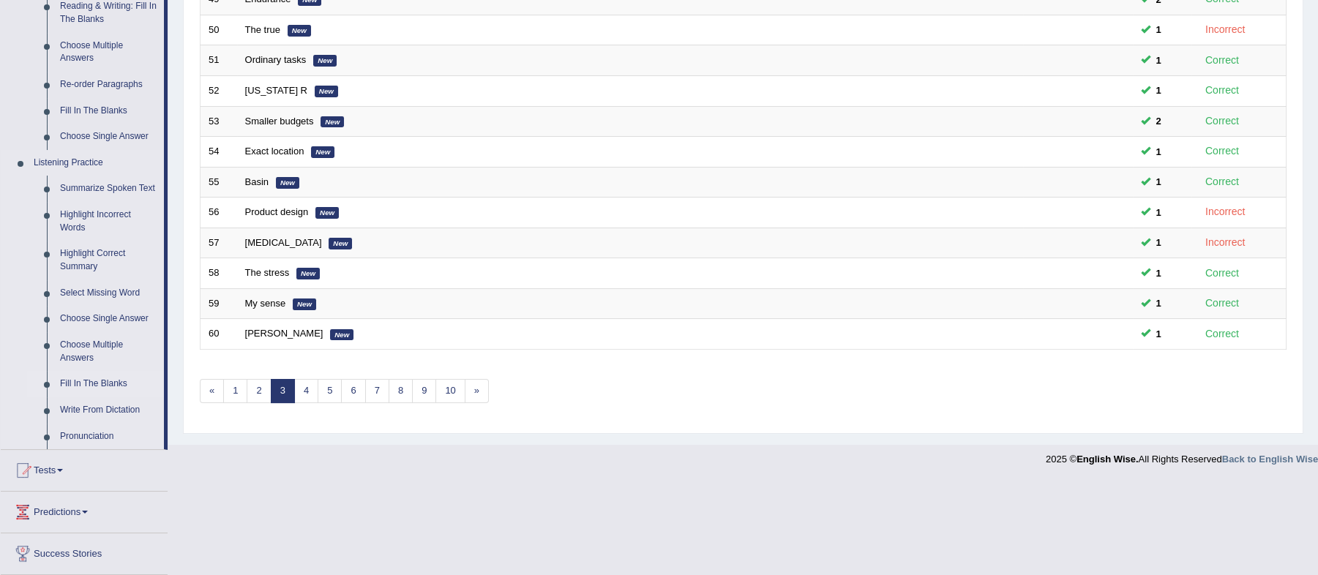
click at [91, 381] on link "Fill In The Blanks" at bounding box center [108, 384] width 110 height 26
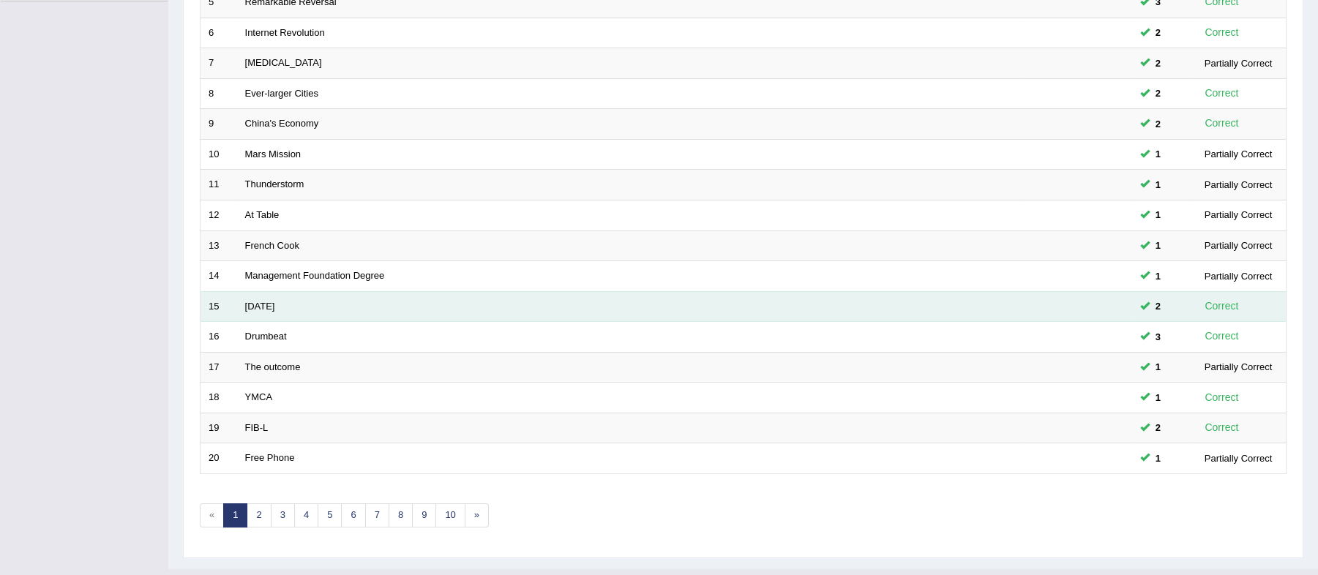
scroll to position [392, 0]
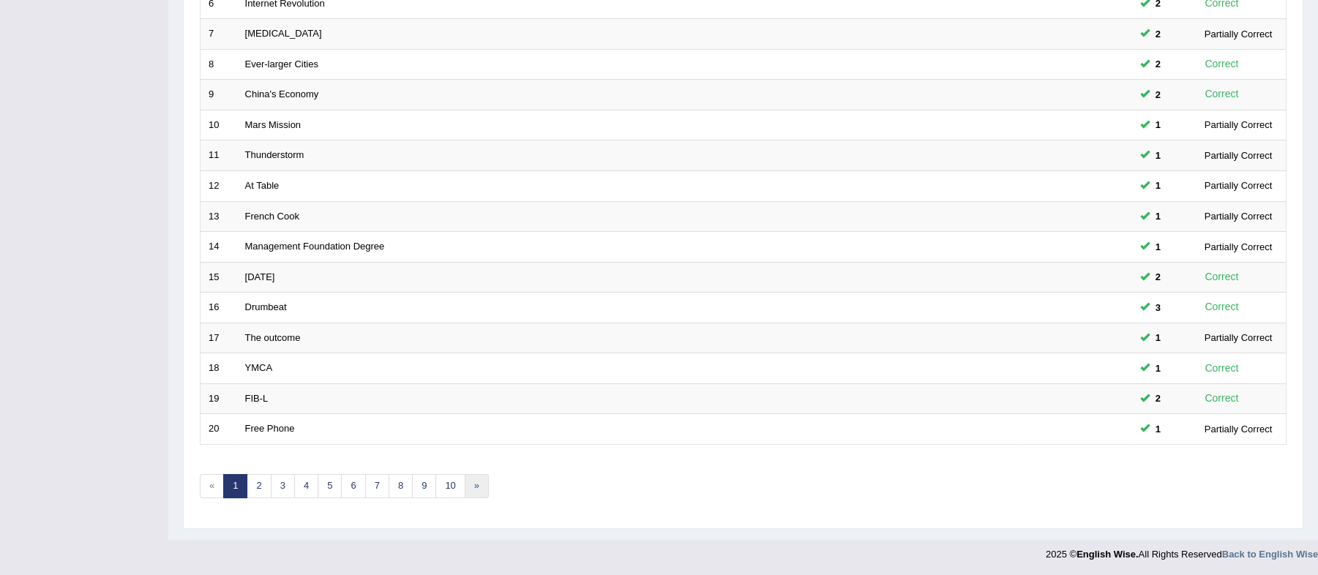
click at [470, 481] on link "»" at bounding box center [477, 486] width 24 height 24
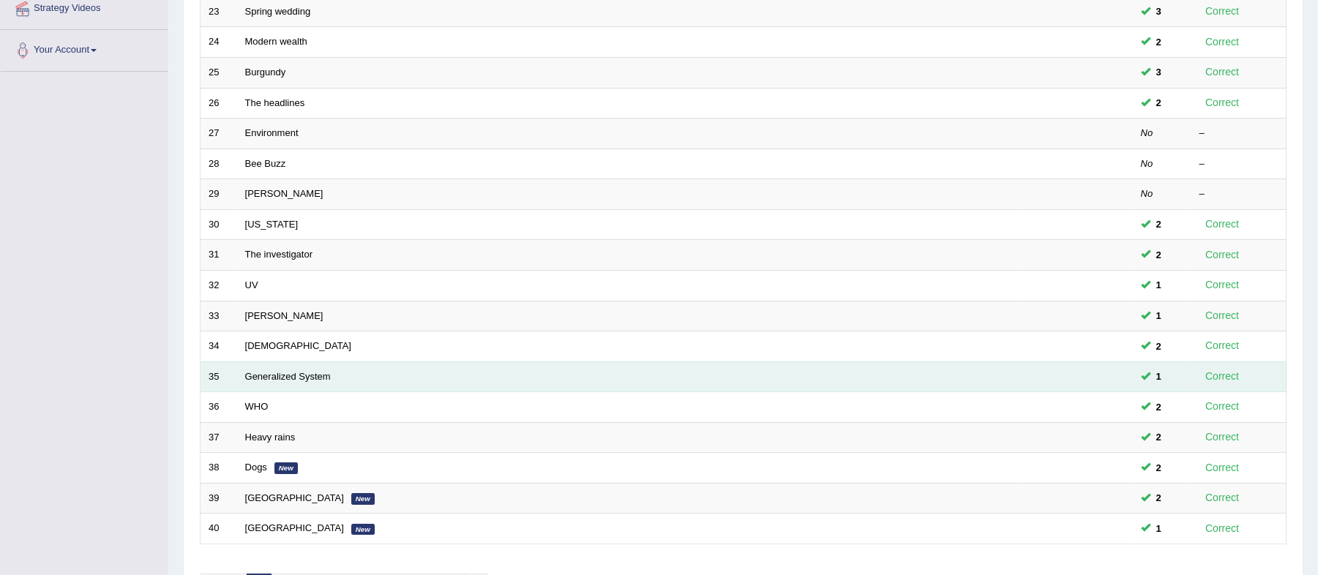
scroll to position [195, 0]
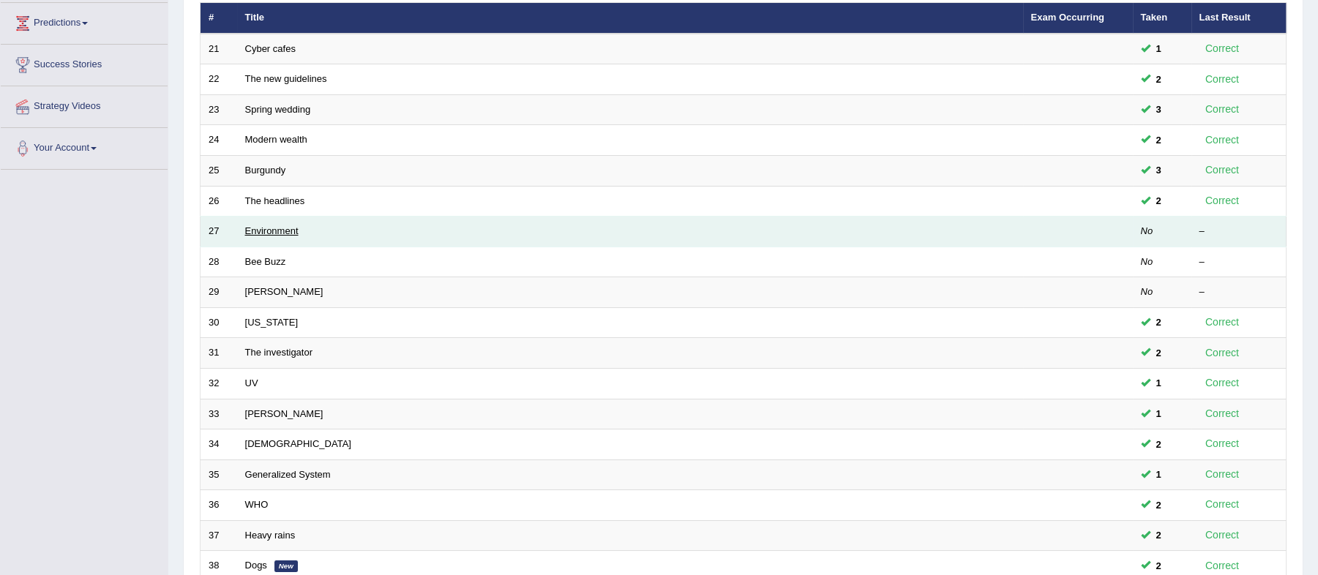
click at [272, 226] on link "Environment" at bounding box center [271, 230] width 53 height 11
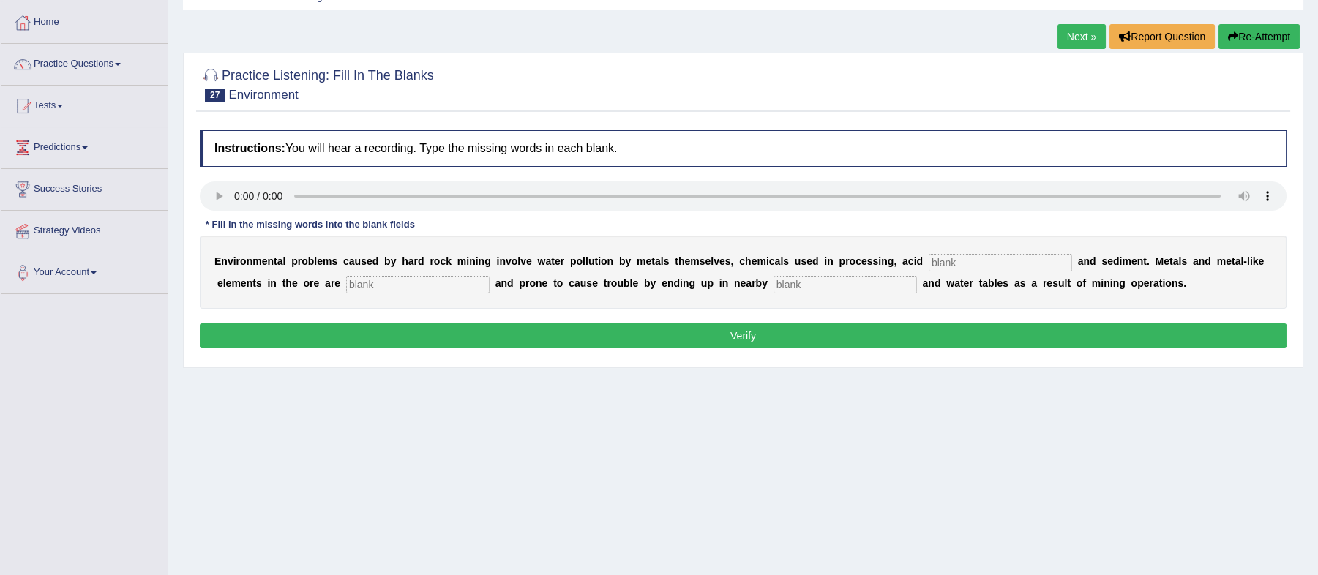
scroll to position [97, 0]
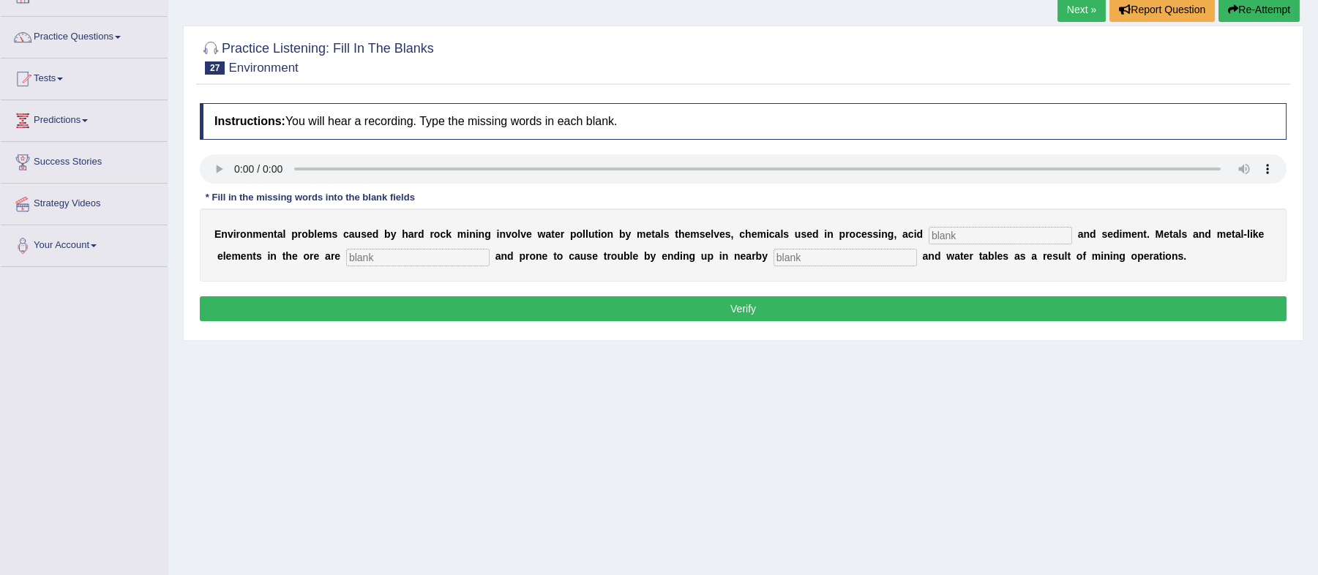
click at [979, 232] on input "text" at bounding box center [1000, 236] width 143 height 18
type input "drainage"
click at [833, 259] on input "text" at bounding box center [844, 258] width 143 height 18
type input "streams"
click at [440, 258] on input "text" at bounding box center [417, 258] width 143 height 18
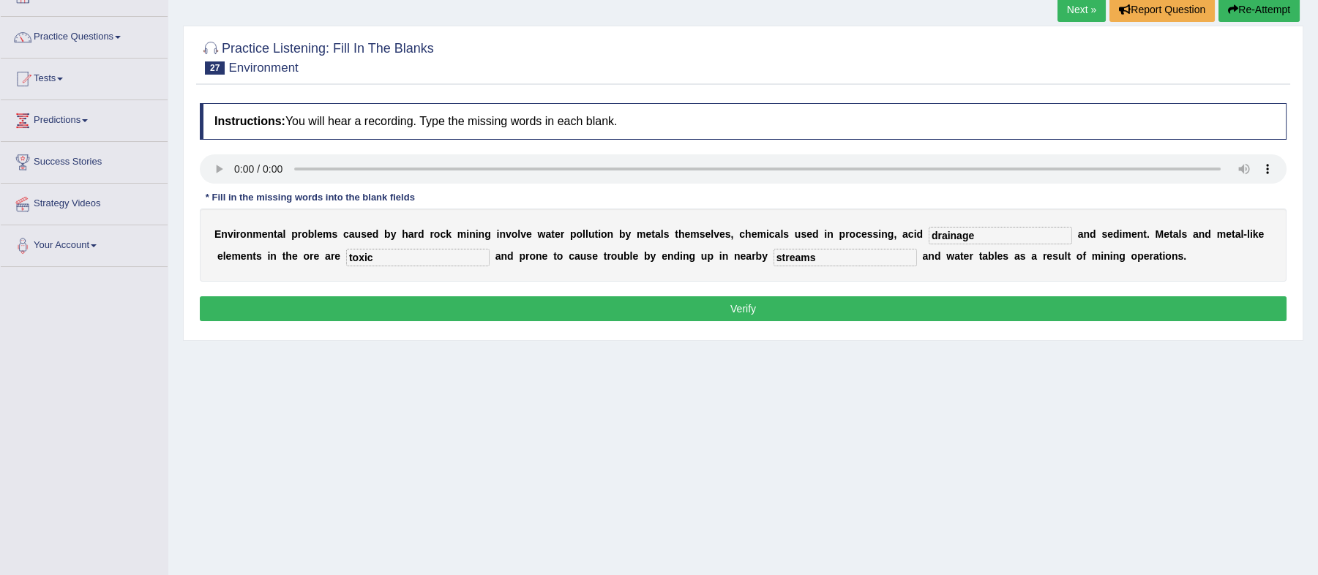
type input "toxic"
click at [745, 305] on button "Verify" at bounding box center [743, 308] width 1087 height 25
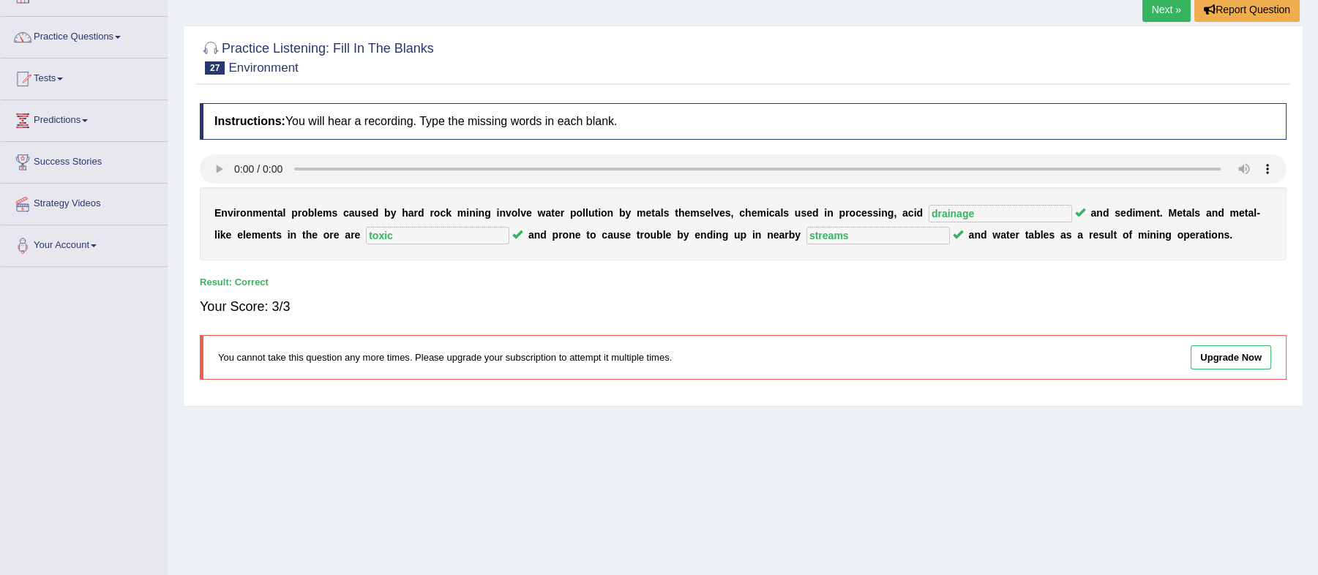
click at [1165, 6] on link "Next »" at bounding box center [1166, 9] width 48 height 25
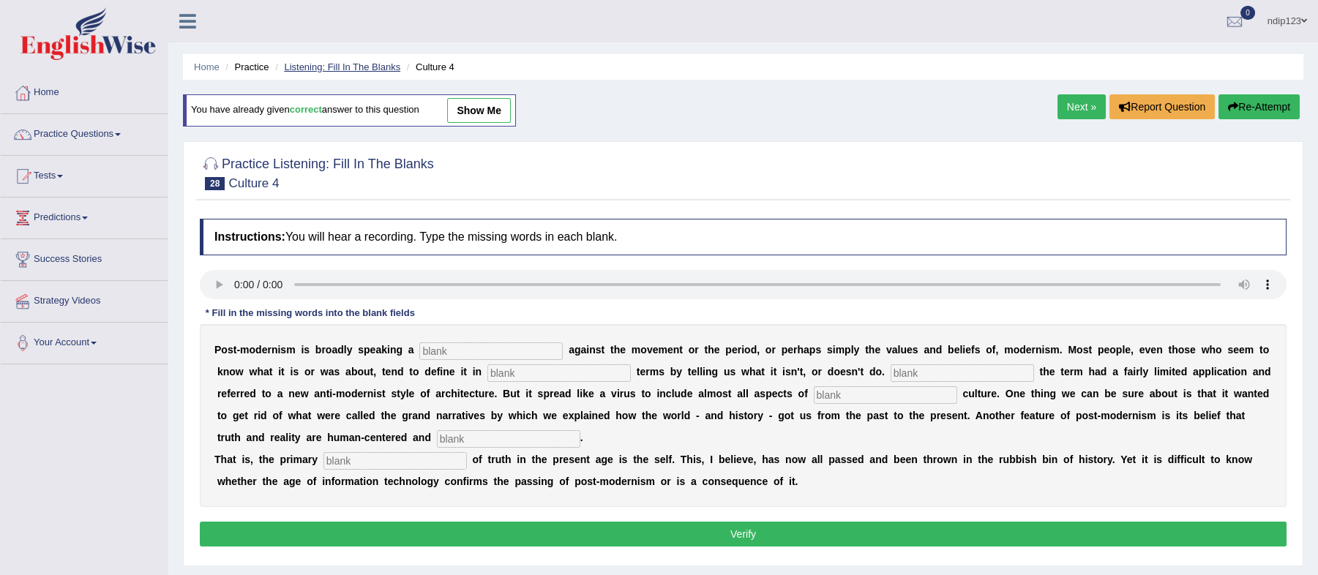
click at [323, 68] on link "Listening: Fill In The Blanks" at bounding box center [342, 66] width 116 height 11
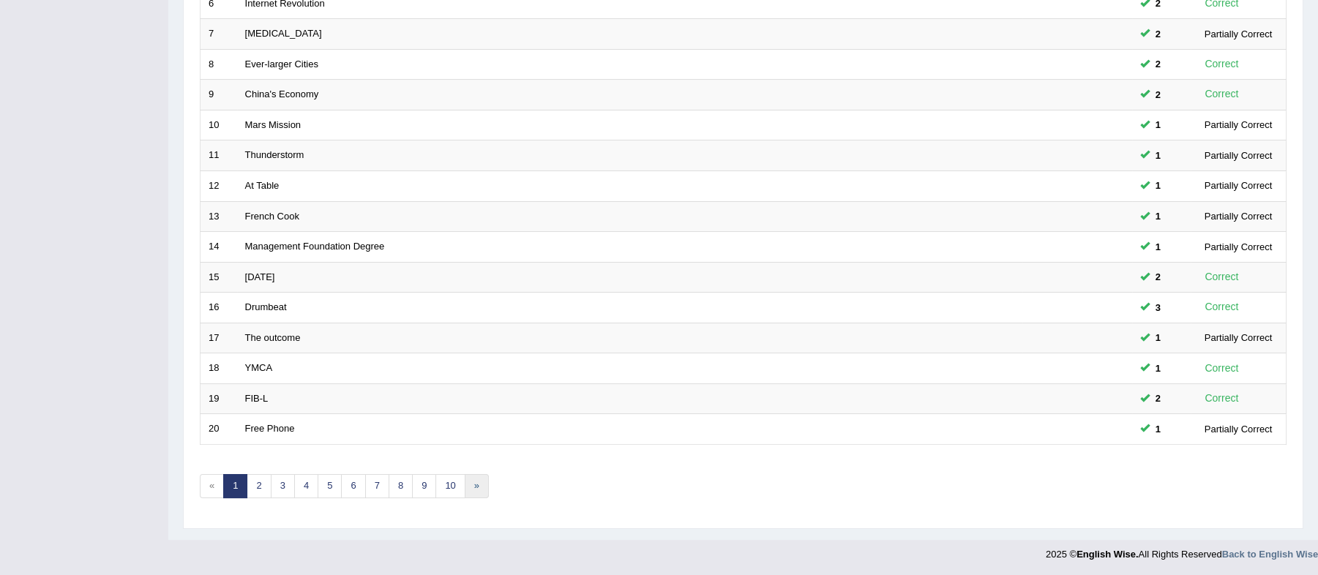
click at [476, 483] on link "»" at bounding box center [477, 486] width 24 height 24
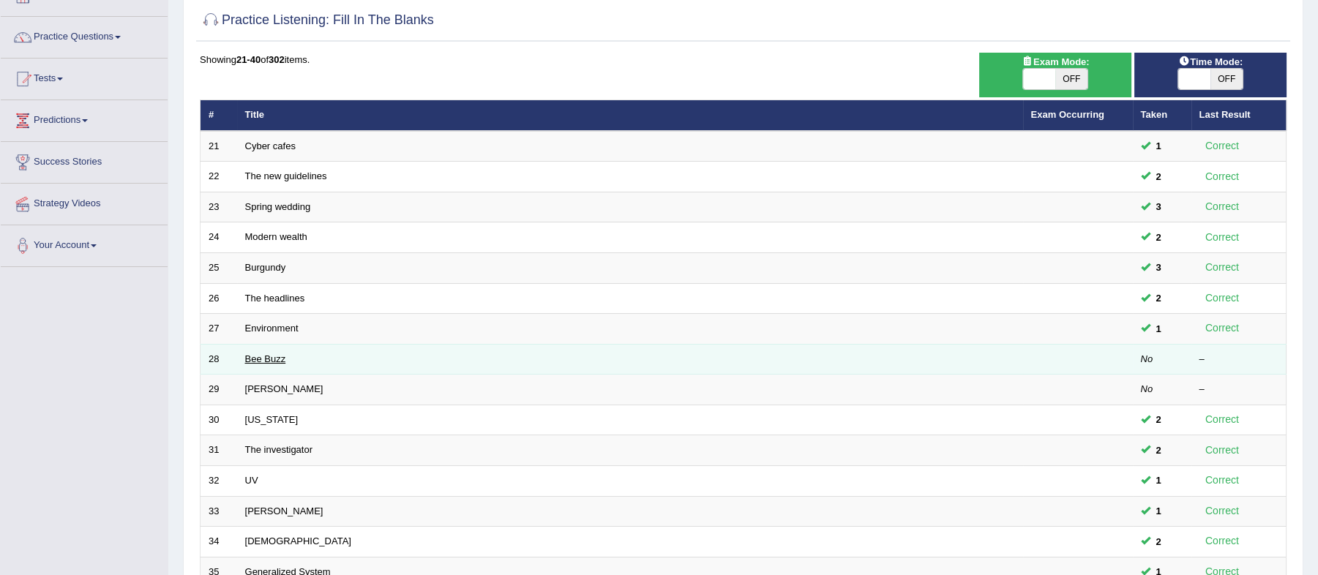
click at [250, 357] on link "Bee Buzz" at bounding box center [265, 358] width 41 height 11
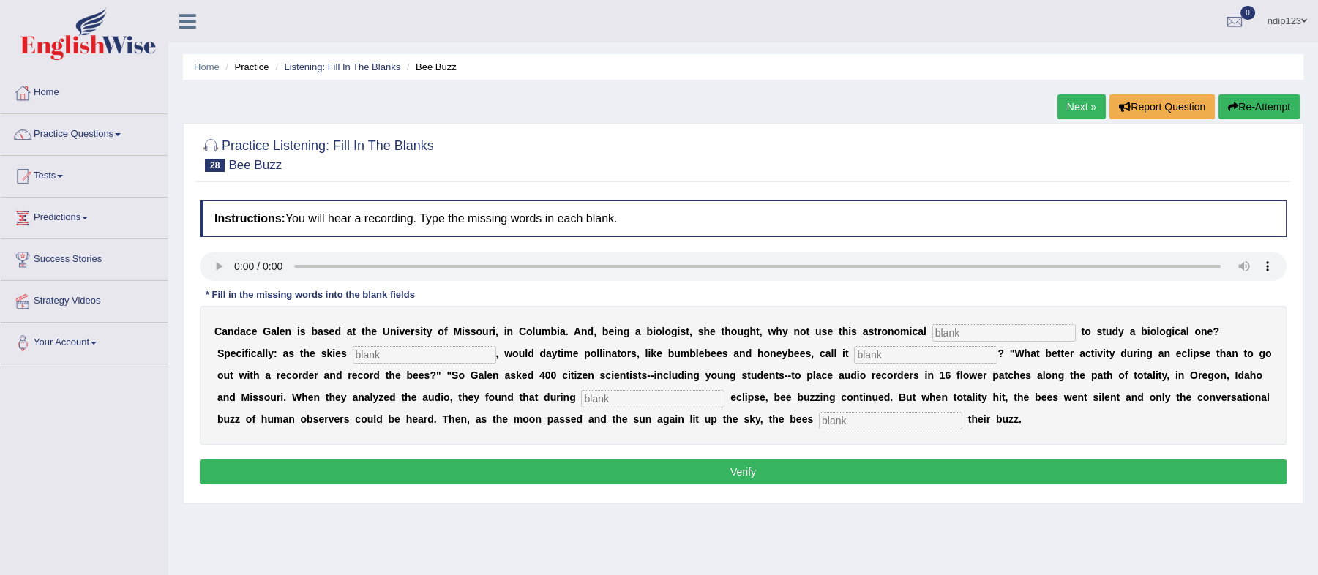
click at [852, 426] on input "text" at bounding box center [890, 421] width 143 height 18
type input "regained"
click at [675, 402] on input "text" at bounding box center [652, 399] width 143 height 18
type input "partial"
click at [881, 358] on input "text" at bounding box center [925, 355] width 143 height 18
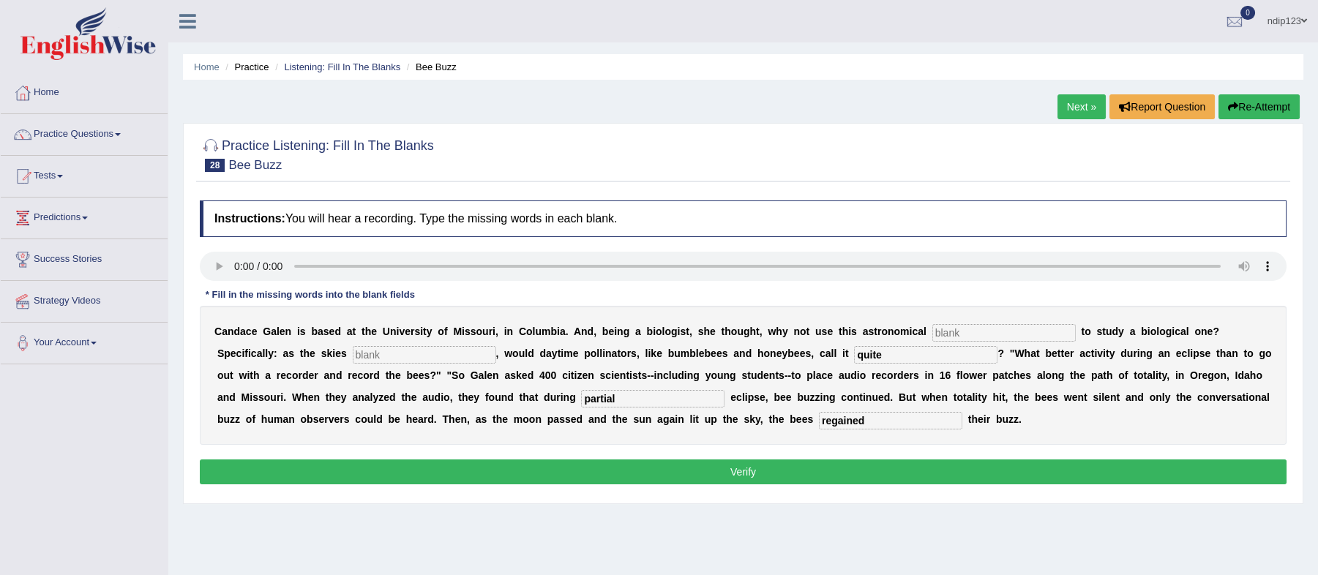
type input "quite"
click at [449, 355] on input "text" at bounding box center [424, 355] width 143 height 18
type input "darken"
click at [978, 334] on input "text" at bounding box center [1003, 333] width 143 height 18
type input "phenomenon"
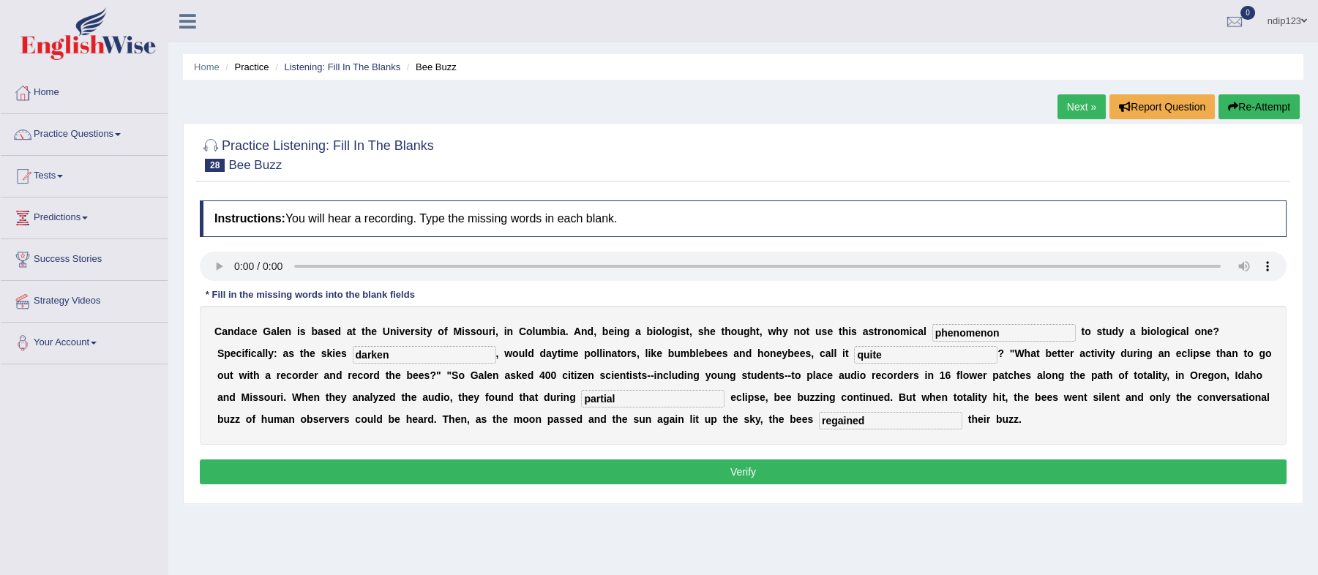
click at [392, 353] on input "darken" at bounding box center [424, 355] width 143 height 18
type input "darkened"
click at [885, 355] on input "quite" at bounding box center [925, 355] width 143 height 18
click at [879, 353] on input "quite" at bounding box center [925, 355] width 143 height 18
type input "q"
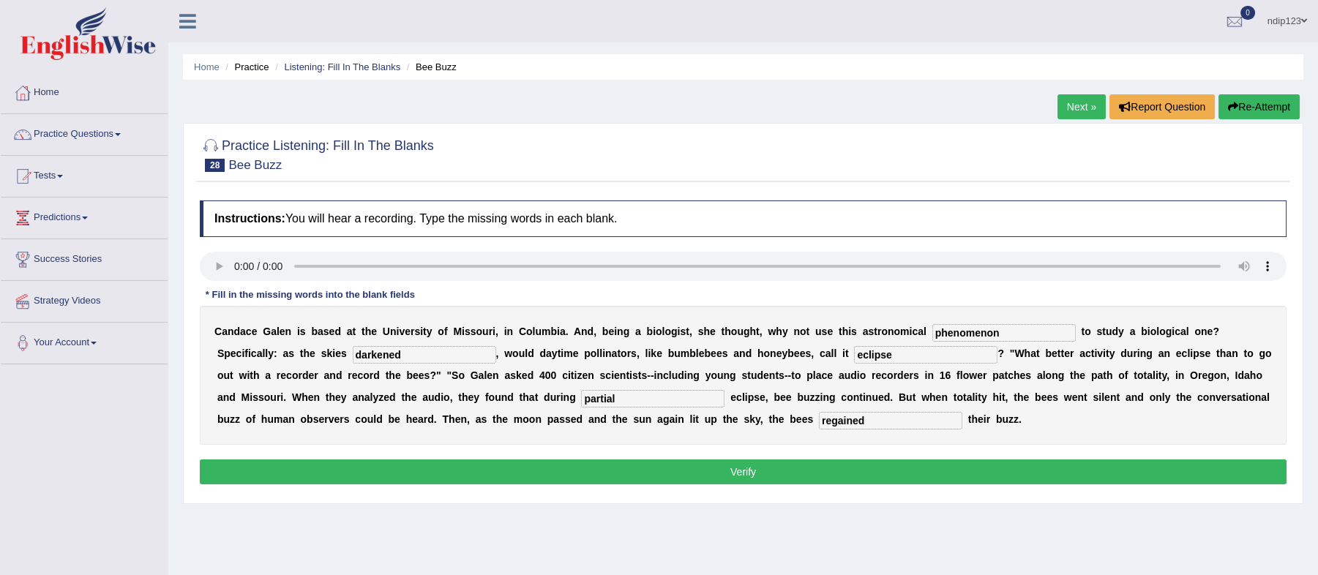
type input "eclipse"
click at [887, 416] on input "regained" at bounding box center [890, 421] width 143 height 18
type input "regain"
click at [757, 467] on button "Verify" at bounding box center [743, 472] width 1087 height 25
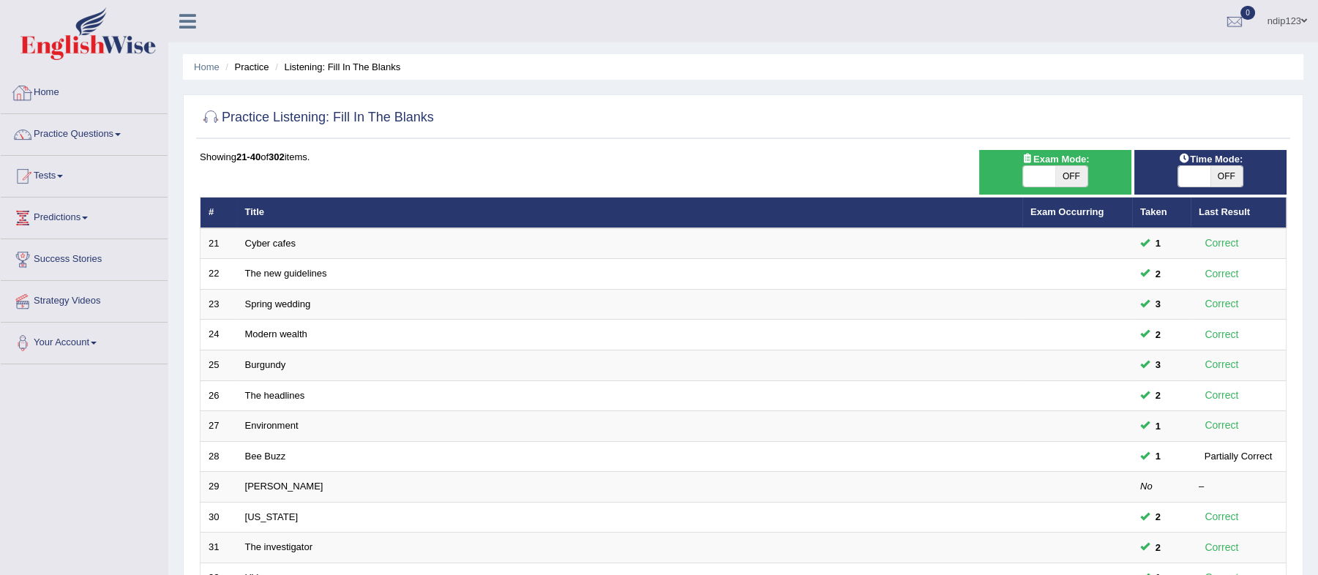
click at [74, 98] on link "Home" at bounding box center [84, 90] width 167 height 37
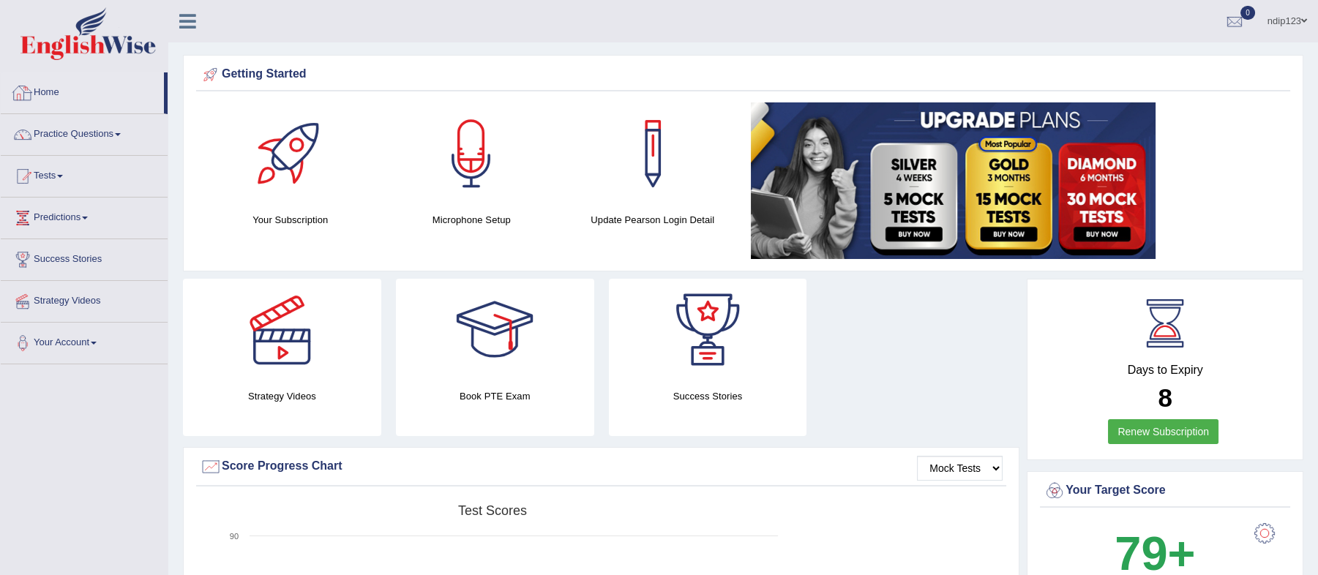
click at [53, 94] on link "Home" at bounding box center [82, 90] width 163 height 37
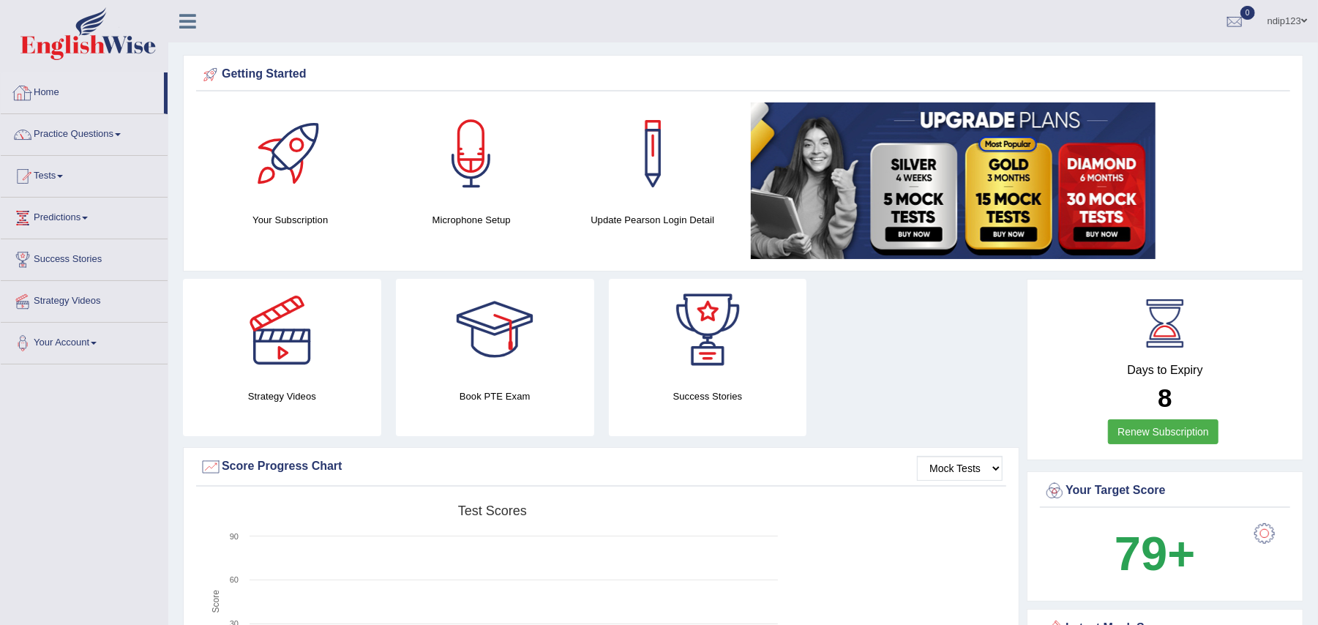
click at [69, 98] on link "Home" at bounding box center [82, 90] width 163 height 37
click at [121, 135] on span at bounding box center [118, 134] width 6 height 3
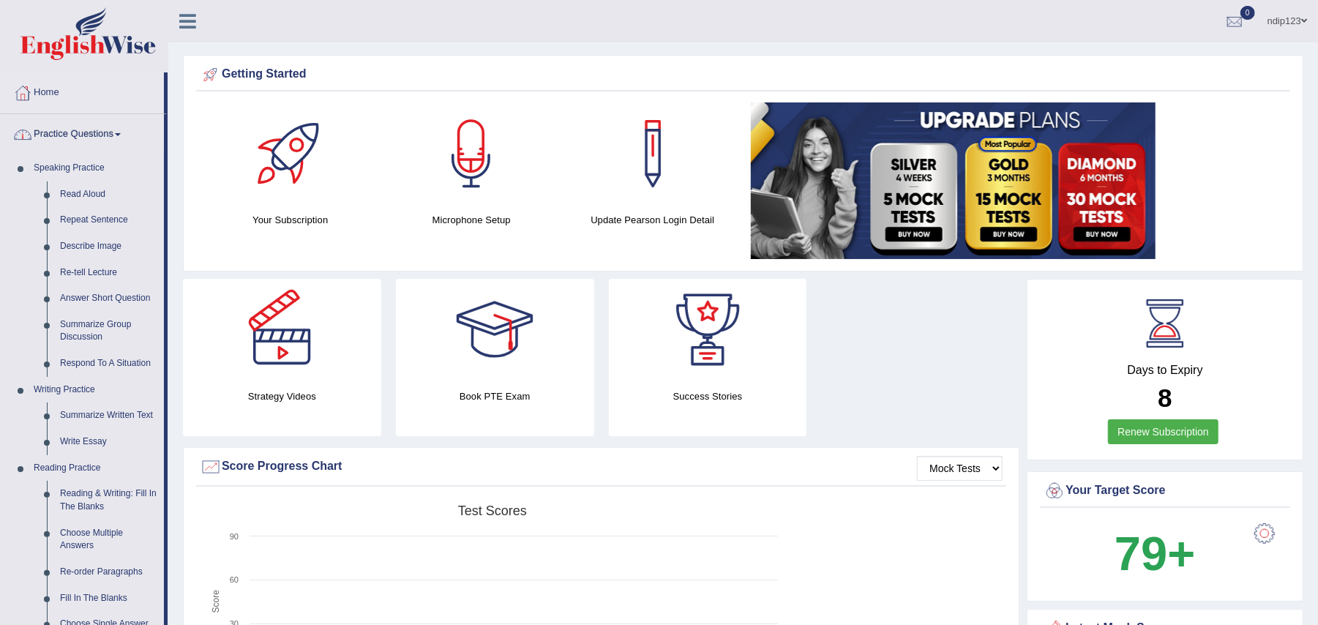
click at [47, 97] on link "Home" at bounding box center [82, 90] width 163 height 37
